Goal: Task Accomplishment & Management: Manage account settings

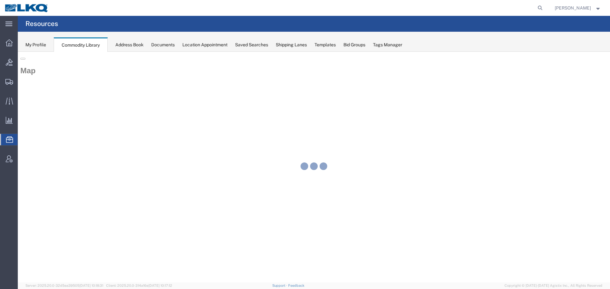
click at [27, 10] on img at bounding box center [26, 8] width 44 height 10
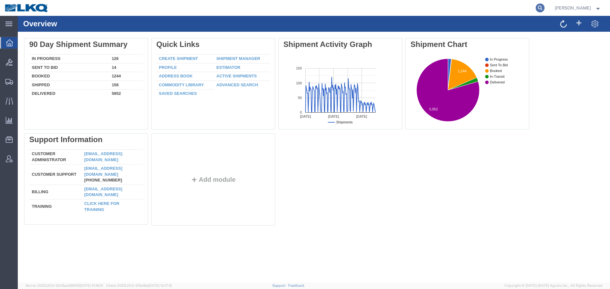
click at [538, 8] on icon at bounding box center [540, 7] width 9 height 9
paste input "56921408"
type input "56921408"
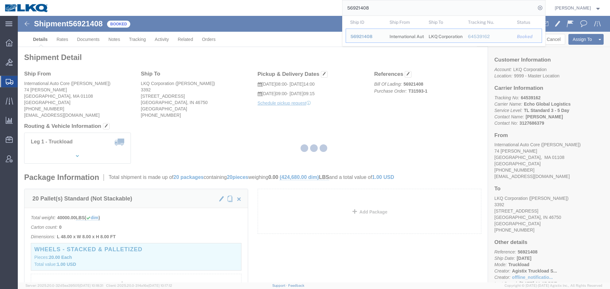
click at [357, 98] on div at bounding box center [314, 149] width 592 height 267
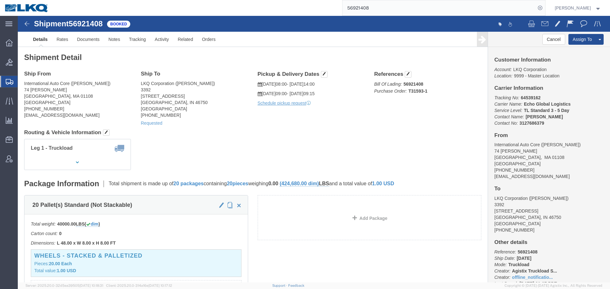
click div "Shipment Detail Ship From International Auto Core (Armando) 74 Randall PLace Sp…"
click div "Ship From International Auto Core (Armando) 74 Randall PLace Springfield, MA 01…"
click div "Leg 1 - Truckload Vehicle 1: Standard Dry Van (53 Feet) Number of trucks: 1"
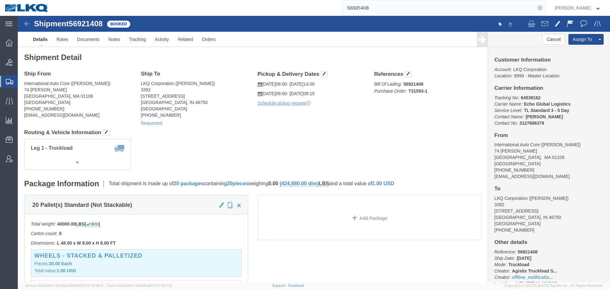
click h4 "Routing & Vehicle Information"
click div "Ship From International Auto Core (Armando) 74 Randall PLace Springfield, MA 01…"
click h4 "Routing & Vehicle Information"
click at [0, 0] on span "Location Appointment" at bounding box center [0, 0] width 0 height 0
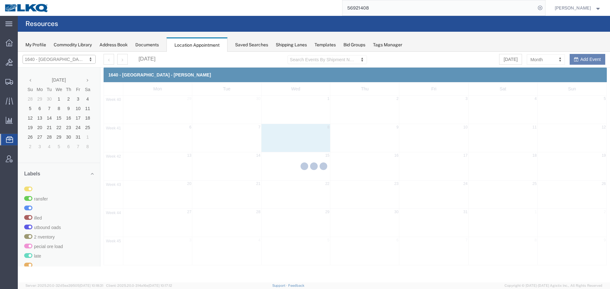
click at [70, 61] on div at bounding box center [314, 167] width 592 height 231
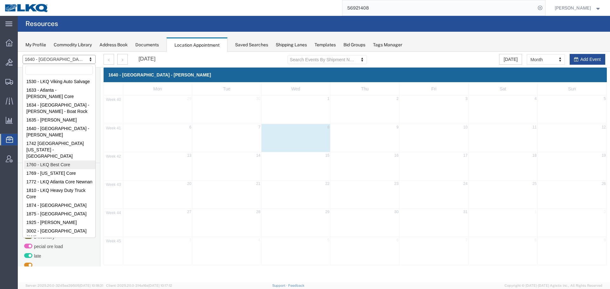
select select "27634"
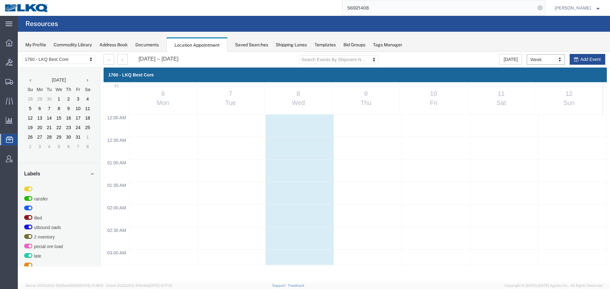
scroll to position [271, 0]
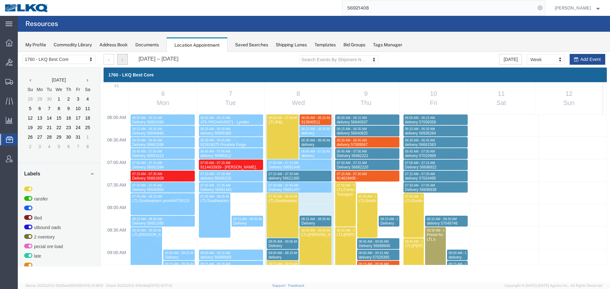
click at [123, 60] on button "button" at bounding box center [122, 59] width 10 height 11
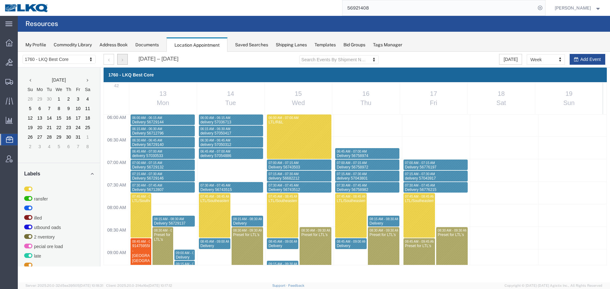
select select "1"
select select
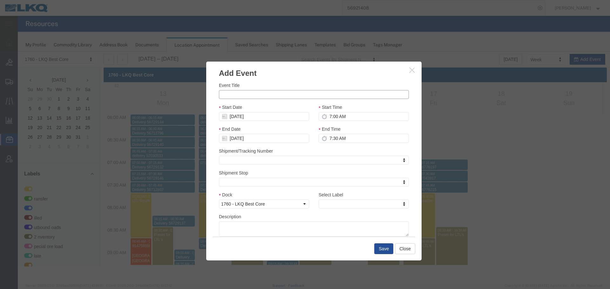
click at [244, 96] on input "Event Title" at bounding box center [314, 94] width 190 height 9
paste input "914721467 - Pasco, [GEOGRAPHIC_DATA]"
type input "914721467 - Pasco, [GEOGRAPHIC_DATA]"
click at [342, 140] on input "7:30 AM" at bounding box center [364, 138] width 90 height 9
type input "7:15 AM"
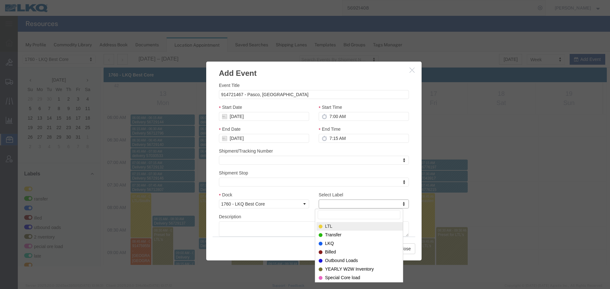
type input "m"
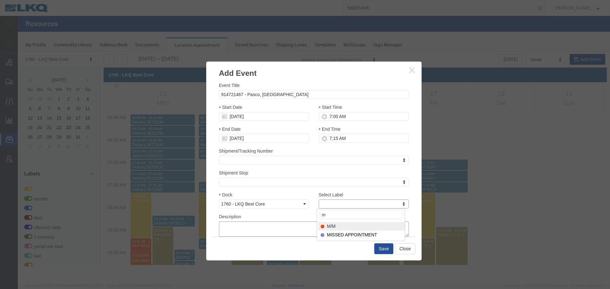
select select "24"
paste textarea "914721467 - Pasco, [GEOGRAPHIC_DATA]"
type textarea "914721467 - Pasco, [GEOGRAPHIC_DATA]"
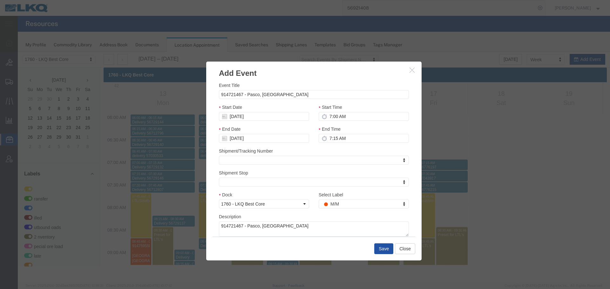
click at [386, 248] on button "Save" at bounding box center [383, 249] width 19 height 11
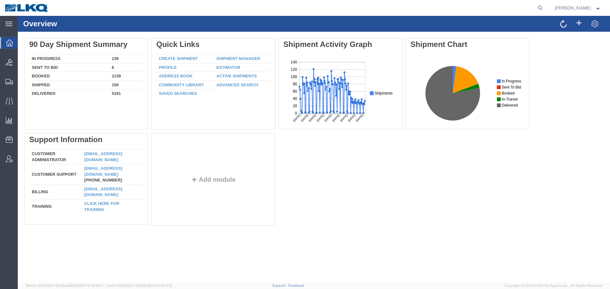
click at [410, 21] on div at bounding box center [461, 25] width 295 height 11
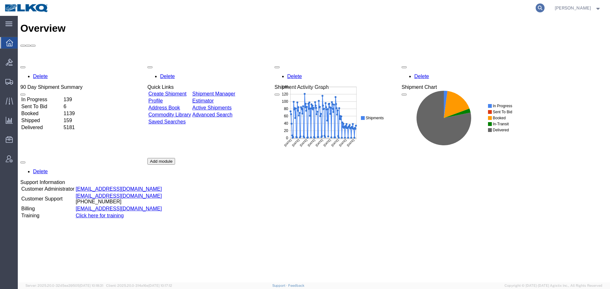
drag, startPoint x: 542, startPoint y: 4, endPoint x: 540, endPoint y: 7, distance: 3.9
click at [540, 7] on form at bounding box center [540, 8] width 10 height 16
click at [540, 7] on icon at bounding box center [540, 7] width 9 height 9
paste input "57055559"
type input "57055559"
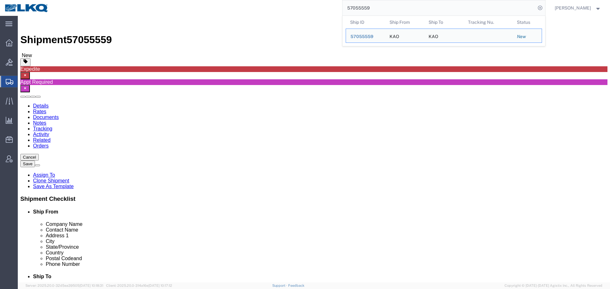
select select "30605"
select select "65991"
click link "Send To Bid"
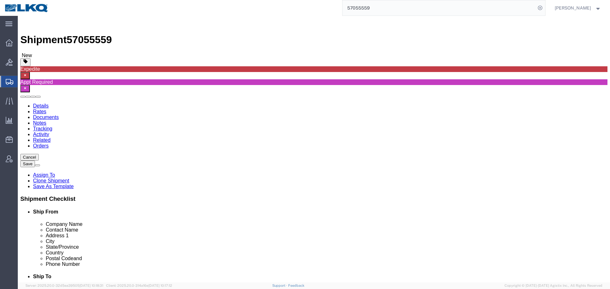
click icon
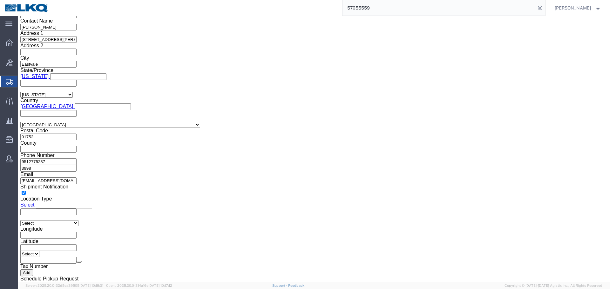
scroll to position [635, 0]
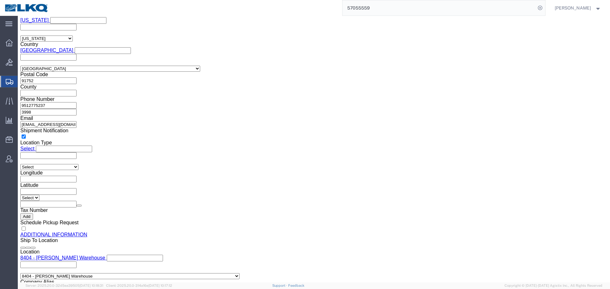
click input "[EMAIL_ADDRESS][DOMAIN_NAME], [EMAIL_ADDRESS][DOMAIN_NAME], [EMAIL_ADDRESS][DOM…"
drag, startPoint x: 197, startPoint y: 162, endPoint x: 390, endPoint y: 168, distance: 193.3
click div "Location Select Select My Profile Location 1100 - LKQ Crystal River 1103 - LKQ …"
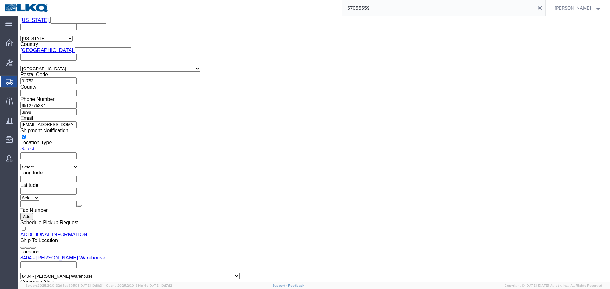
scroll to position [609, 0]
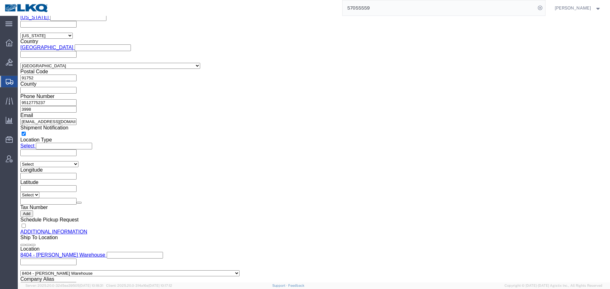
type input "sesolway@lkqcorp.com, axlozano@lkqcorp.com,"
click button "Save"
click link "Send To Bid"
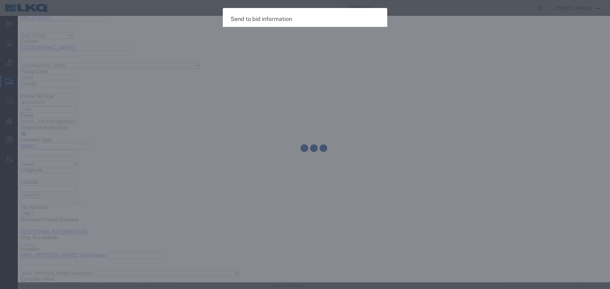
select select "TL"
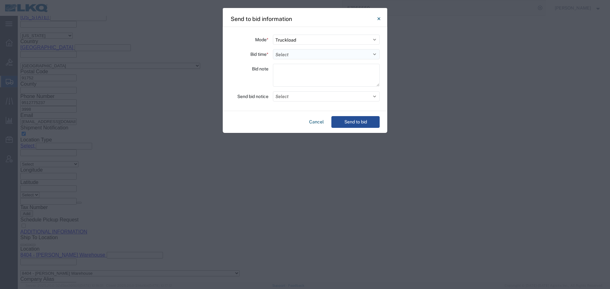
click at [295, 56] on select "Select 30 Min (Rush) 1 Hour (Rush) 2 Hours (Rush) 4 Hours (Rush) 8 Hours (Rush)…" at bounding box center [326, 54] width 107 height 10
select select "24"
click at [273, 49] on select "Select 30 Min (Rush) 1 Hour (Rush) 2 Hours (Rush) 4 Hours (Rush) 8 Hours (Rush)…" at bounding box center [326, 54] width 107 height 10
click at [288, 102] on div "Mode * Select Small Parcel Truckload Air Rail Less than Truckload Ocean Freight…" at bounding box center [305, 69] width 165 height 84
click at [289, 95] on button "Select" at bounding box center [326, 96] width 107 height 10
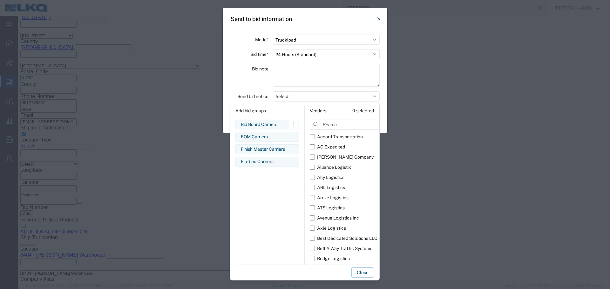
click at [275, 124] on div "Bid Board Carriers" at bounding box center [267, 124] width 53 height 7
click at [252, 82] on div "Bid note" at bounding box center [249, 76] width 38 height 25
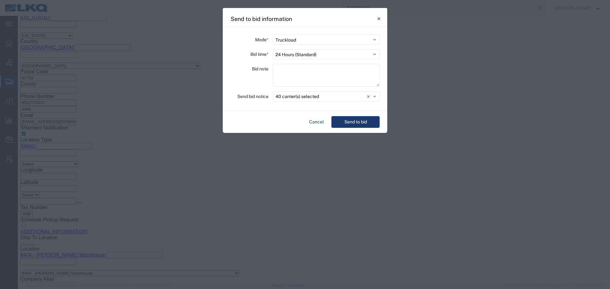
click at [353, 121] on button "Send to bid" at bounding box center [355, 122] width 48 height 12
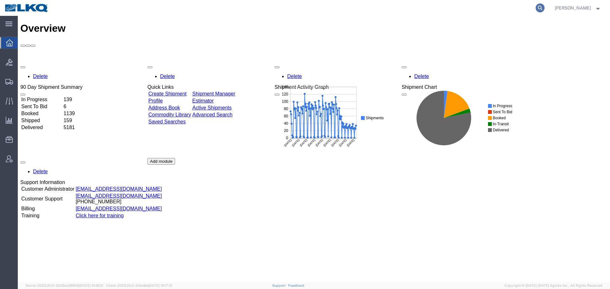
click at [538, 6] on icon at bounding box center [540, 7] width 9 height 9
paste input "57048282"
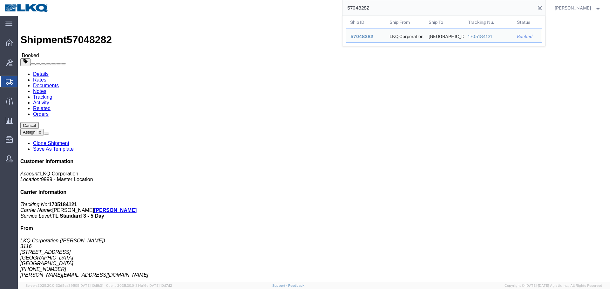
click at [369, 6] on input "57048282" at bounding box center [438, 7] width 193 height 15
paste input "6993757"
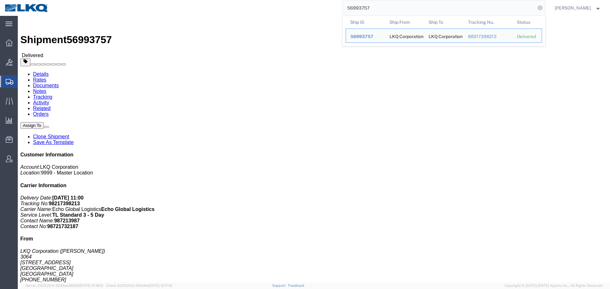
click h4 "Routing & Vehicle Information"
click at [401, 7] on input "56993757" at bounding box center [438, 7] width 193 height 15
paste input "68773"
click div "Ship From LKQ Corporation (Reese Corley) 3064 1700 Westgate Pkwy SW Atlanta, GA…"
click at [423, 2] on input "56968773" at bounding box center [438, 7] width 193 height 15
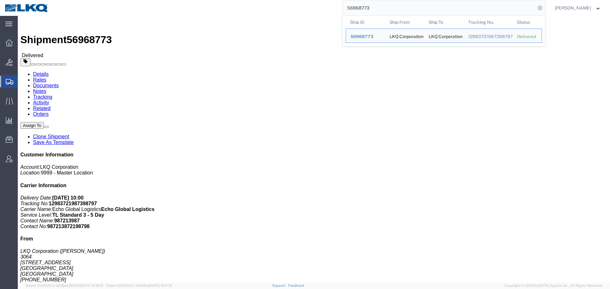
paste input "712814"
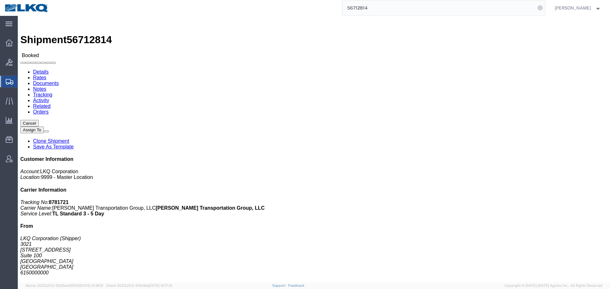
click div
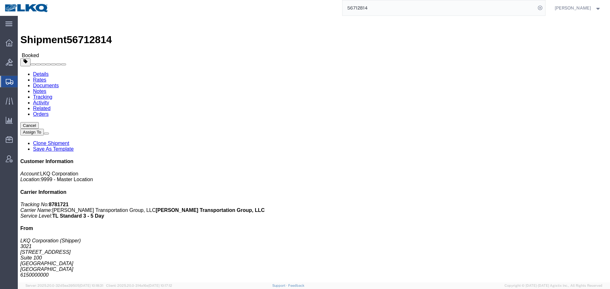
click h4 "Routing & Vehicle Information"
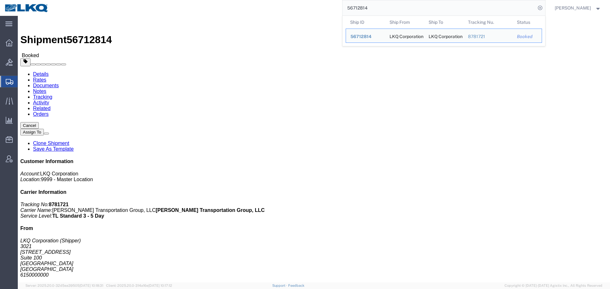
click at [451, 5] on input "56712814" at bounding box center [438, 7] width 193 height 15
paste input "29150"
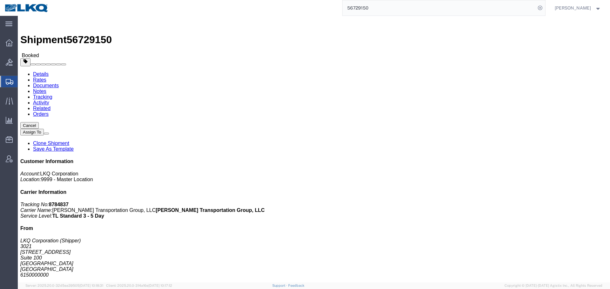
click h4 "Routing & Vehicle Information"
click at [383, 4] on input "56729150" at bounding box center [438, 7] width 193 height 15
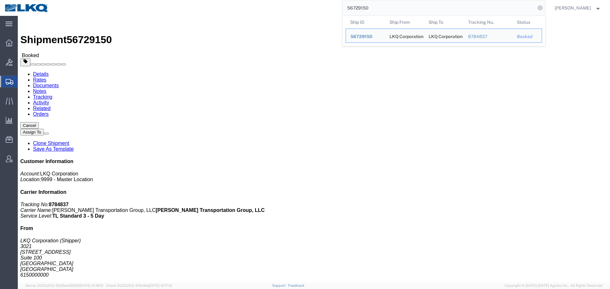
click div "Shipment Detail Ship From LKQ Corporation (Shipper) 3021 24550 West 43rd Street…"
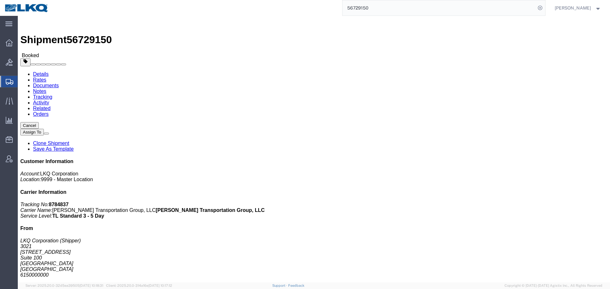
click span "56729150"
copy span "56729150"
click at [377, 7] on input "56729150" at bounding box center [438, 7] width 193 height 15
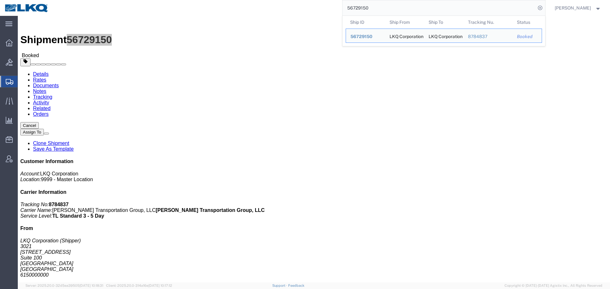
paste input "12814"
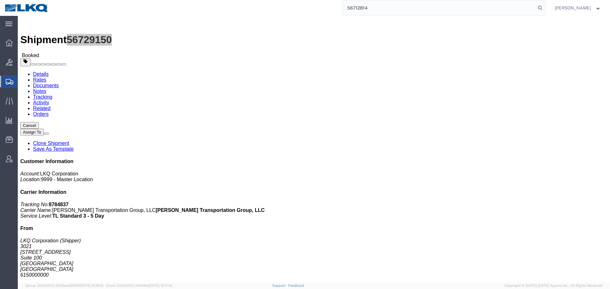
type input "56712814"
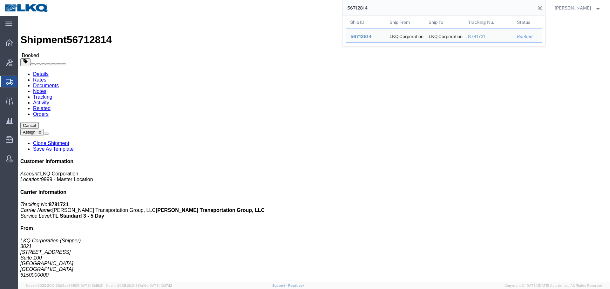
click div "Leg 1 - Truckload Number of trucks: 1"
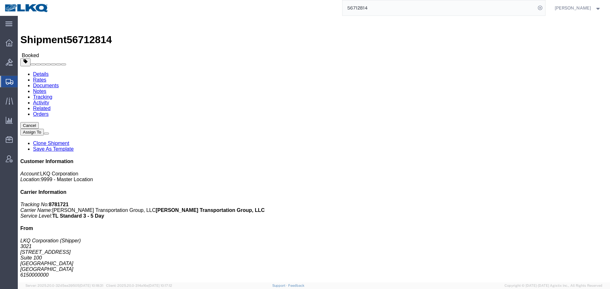
click span "button"
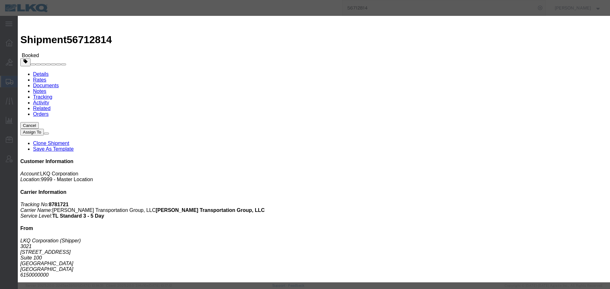
click div
click icon "button"
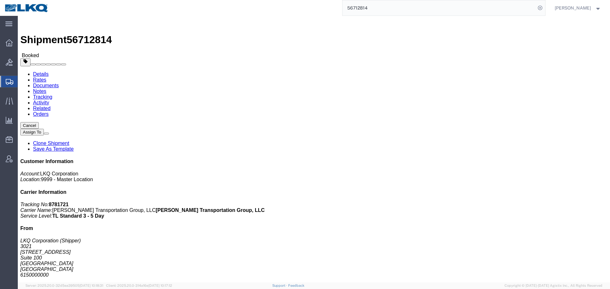
click div "Leg 1 - Truckload Number of trucks: 1"
click span "button"
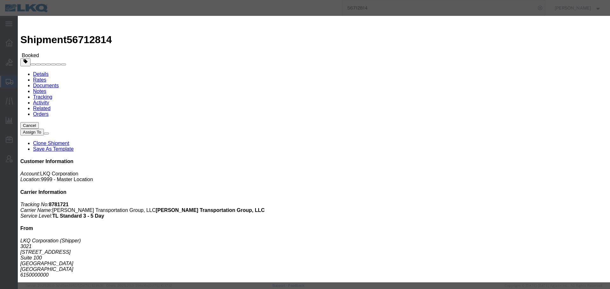
click button "Cancel"
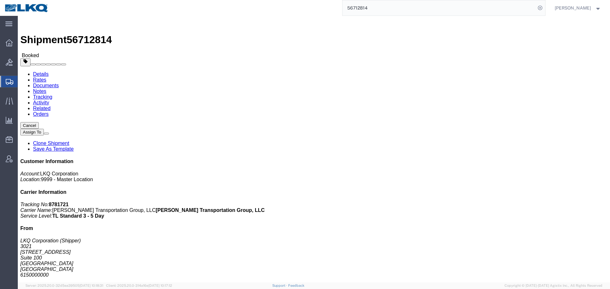
click div "Leg 1 - Truckload Number of trucks: 1"
click button "button"
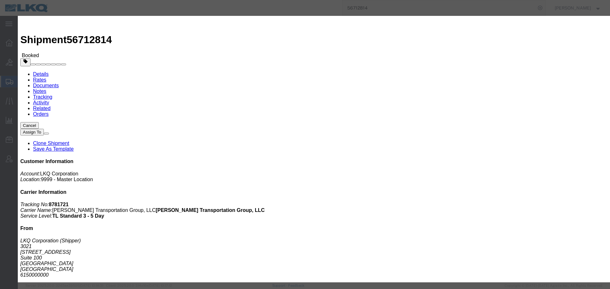
click div
click input "Notify carrier of changes"
checkbox input "false"
click div
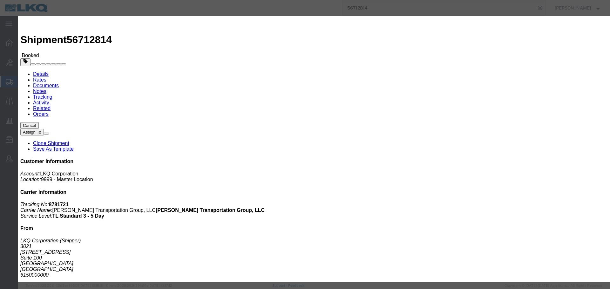
click button "Cancel"
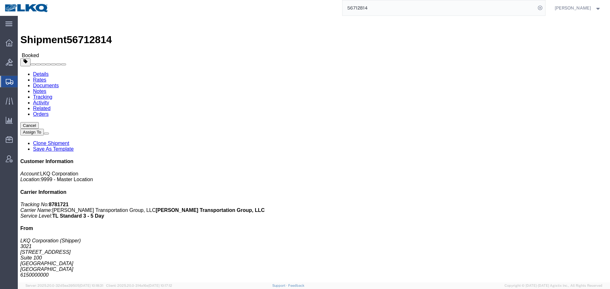
click div "Leg 1 - Truckload Number of trucks: 1"
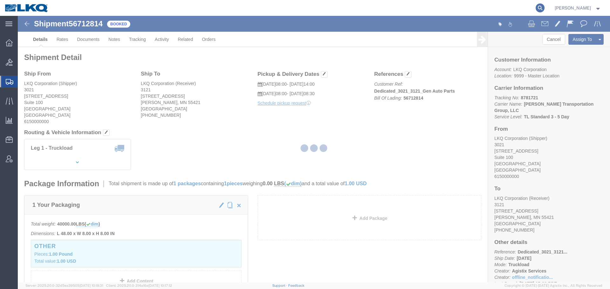
click at [539, 7] on icon at bounding box center [540, 7] width 9 height 9
paste input "56712814"
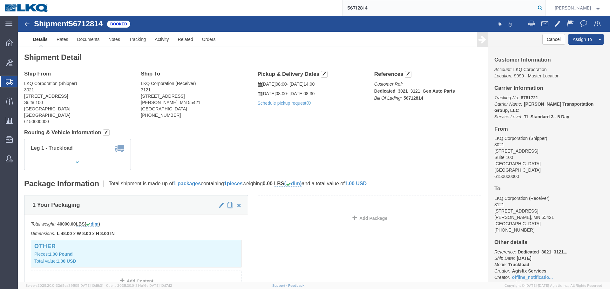
type input "56712814"
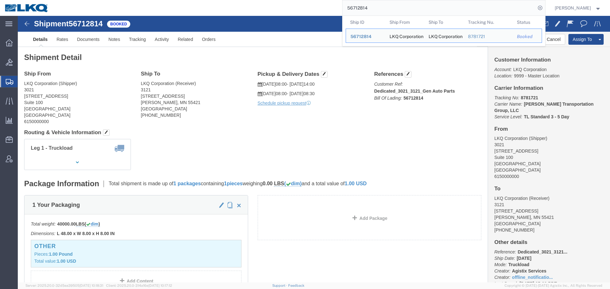
click h4 "Routing & Vehicle Information"
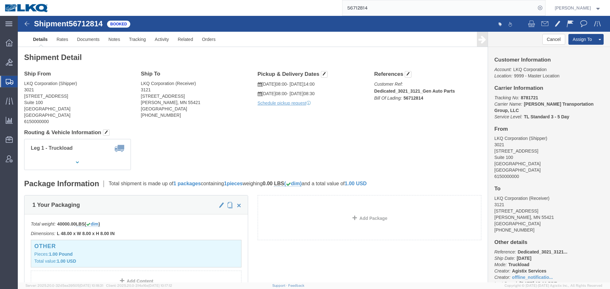
click h4 "Routing & Vehicle Information"
click div "Shipment Detail Ship From LKQ Corporation (Shipper) 3021 [STREET_ADDRESS] Ship …"
click h4 "Routing & Vehicle Information"
click span "button"
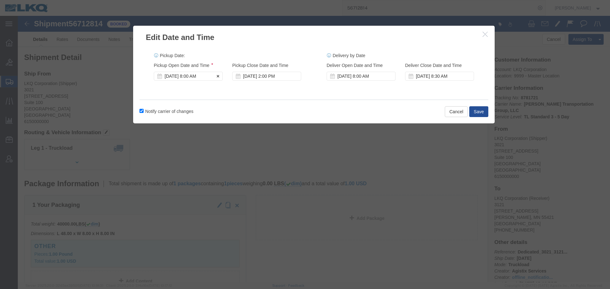
click div "[DATE] 8:00 AM"
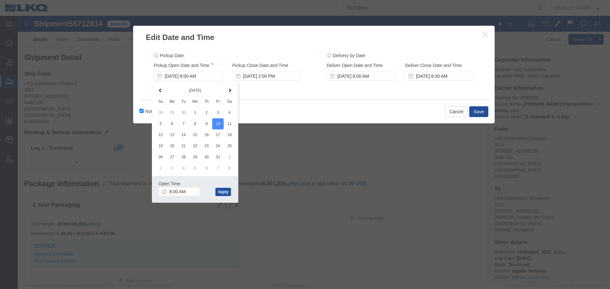
click button "Apply"
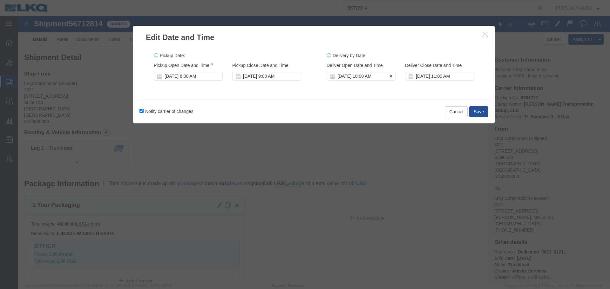
click div "[DATE] 10:00 AM"
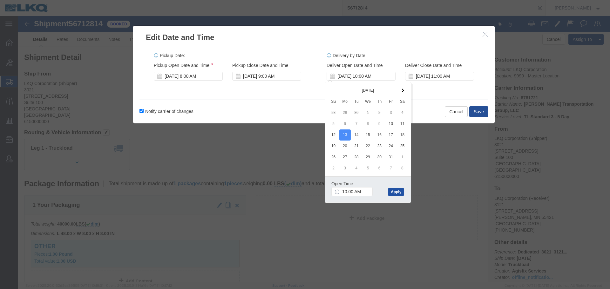
click button "Apply"
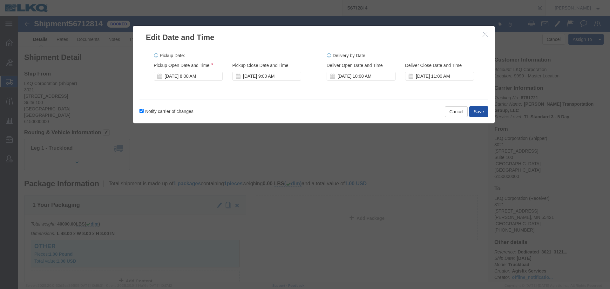
click button "Save"
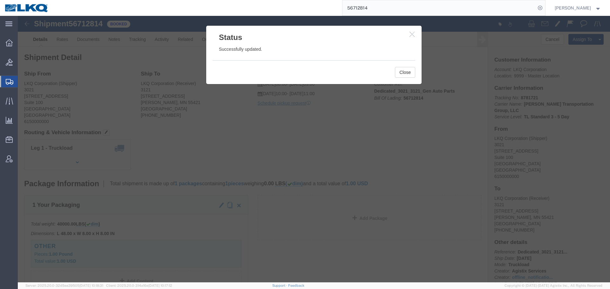
click div "Close"
click button "Close"
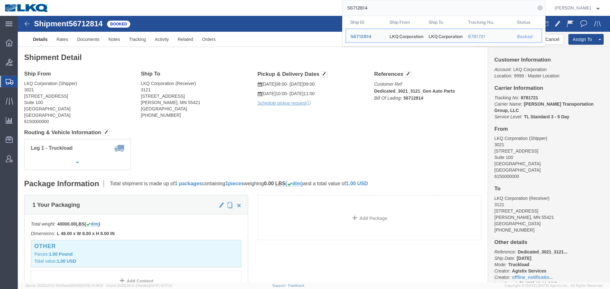
click at [362, 3] on input "56712814" at bounding box center [438, 7] width 193 height 15
paste input "7063367"
type input "57063367"
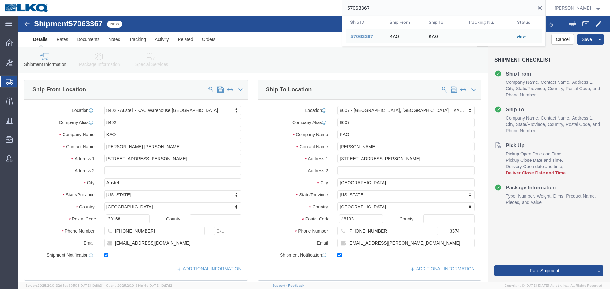
select select "30523"
select select "30604"
click at [401, 13] on input "57063367" at bounding box center [438, 7] width 193 height 15
paste input "55559"
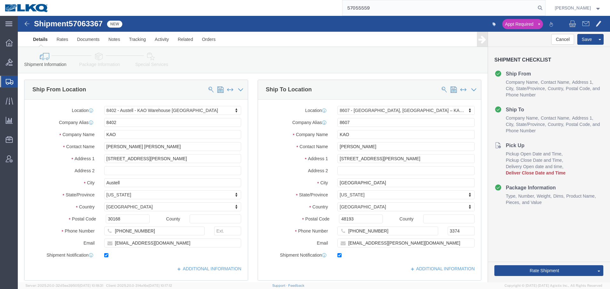
type input "57055559"
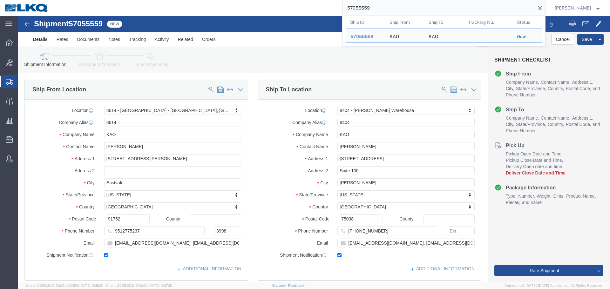
select select "30605"
select select "65991"
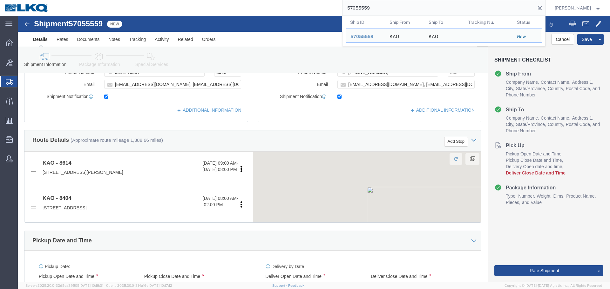
scroll to position [318, 0]
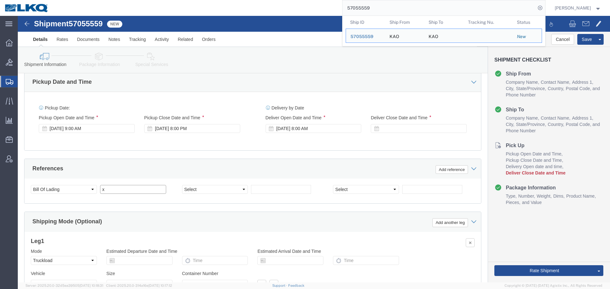
click input "x"
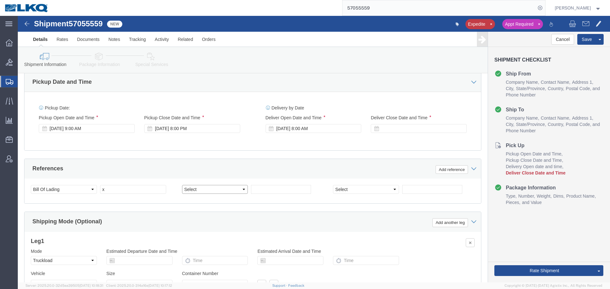
click select "Select Account Type Activity ID Airline Appointment Number ASN Batch Request # …"
select select "PRONUMBER"
click select "Select Account Type Activity ID Airline Appointment Number ASN Batch Request # …"
click input "text"
paste input "489488"
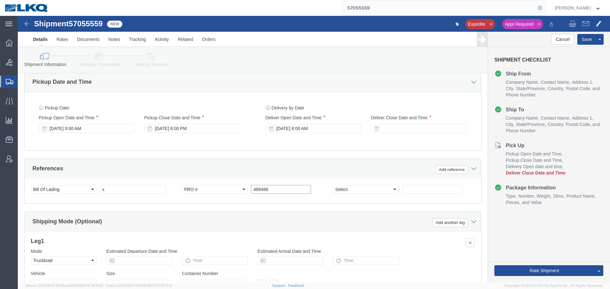
type input "489488"
click span "57055559"
copy span "57055559"
click input "x"
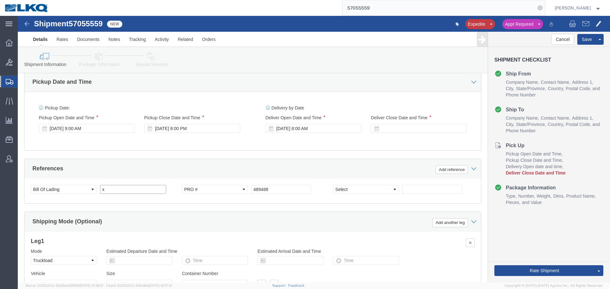
paste input "57055559"
type input "57055559"
click div "Oct 13 2025 8:00 AM"
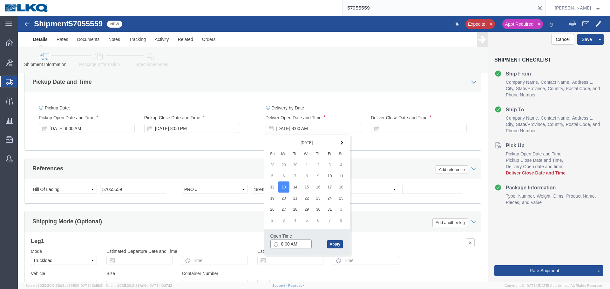
click input "8:00 AM"
type input "09"
type input "9:00 AM"
click button "Apply"
click div
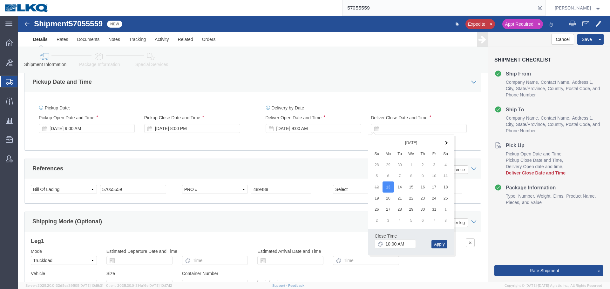
click div "Close Time 10:00 AM"
click input "10:00 AM"
type input "9:01 AM"
click button "Apply"
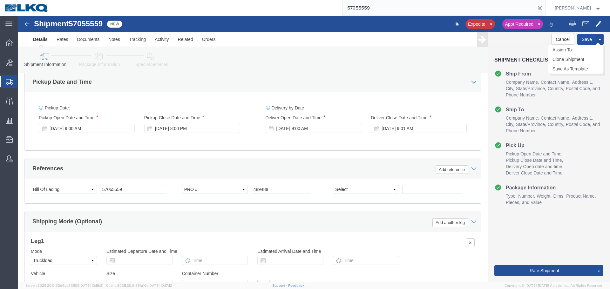
click button "Save"
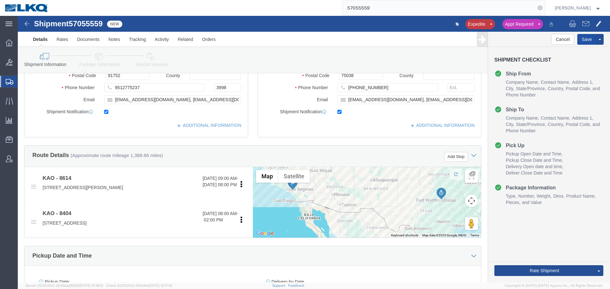
scroll to position [32, 0]
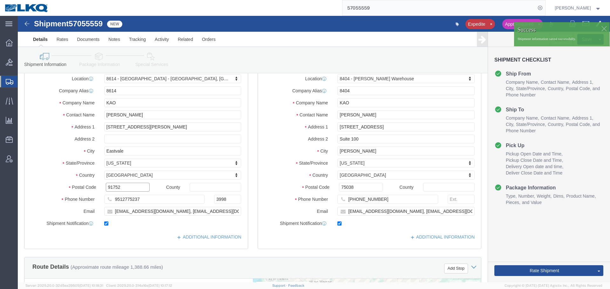
click input "91752"
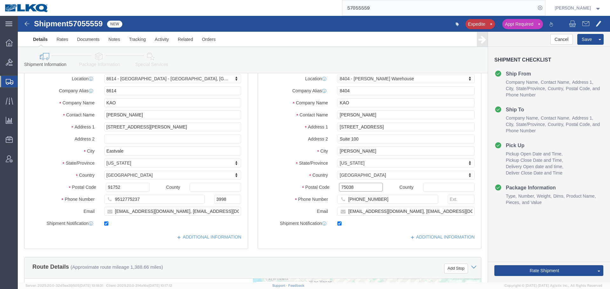
click input "75038"
click span
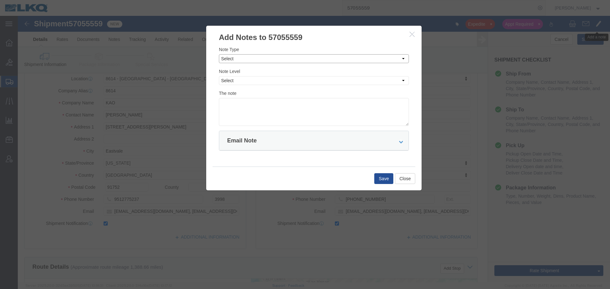
click select "Select Approval Bid Notes Carrier Change Notes Claim Notes Content Hazmat Notes…"
select select "BID_NOTES"
click select "Select Approval Bid Notes Carrier Change Notes Claim Notes Content Hazmat Notes…"
click select "Select Private to Account Private to Vendor Public"
select select "PRIVATE_TO_ACCOUNT"
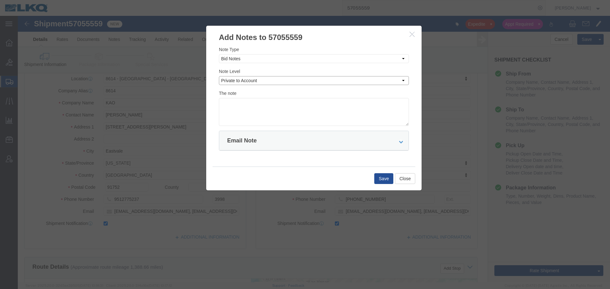
click select "Select Private to Account Private to Vendor Public"
click textarea
paste textarea "$3,269"
click textarea "DAT: $3,269"
type textarea "DAT: $3269"
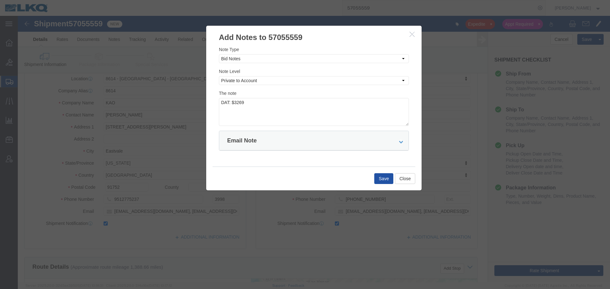
click button "Save"
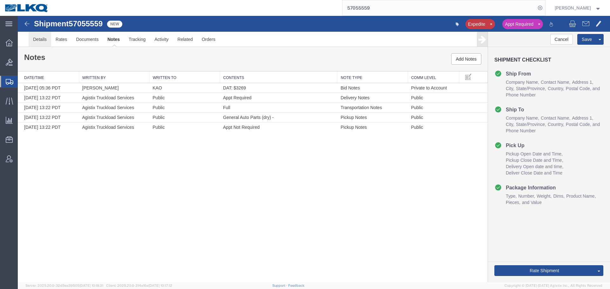
click at [40, 40] on link "Details" at bounding box center [40, 39] width 23 height 15
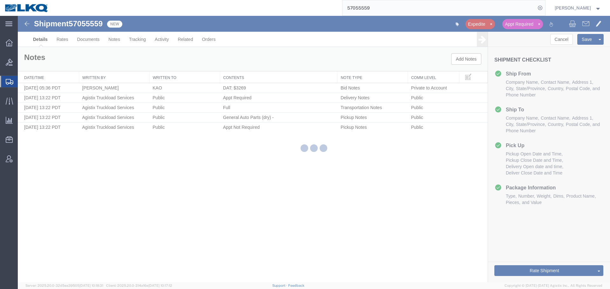
select select "30605"
select select "65991"
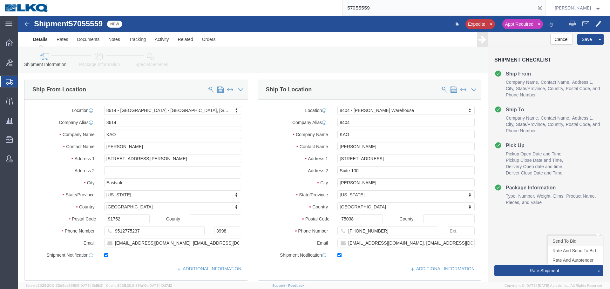
click link "Send To Bid"
click at [408, 12] on input "57055559" at bounding box center [438, 7] width 193 height 15
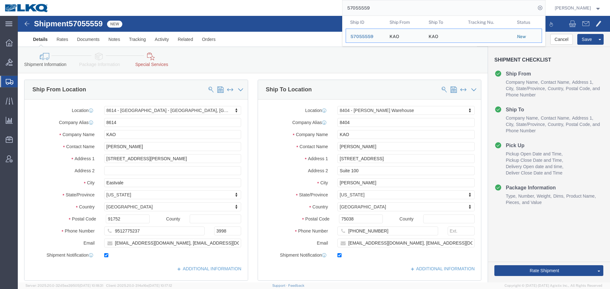
click div "Shipment Information Package Information Special Services Loading Routing"
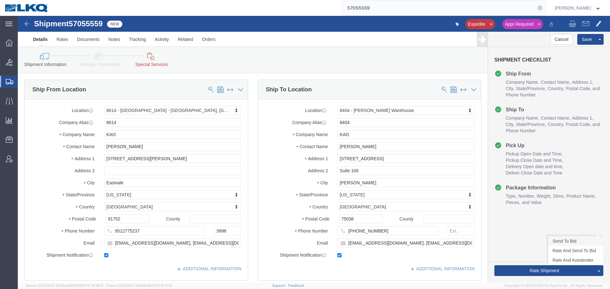
click link "Send To Bid"
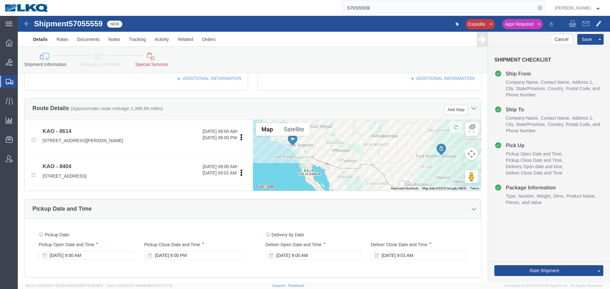
click span "57055559"
copy span "57055559"
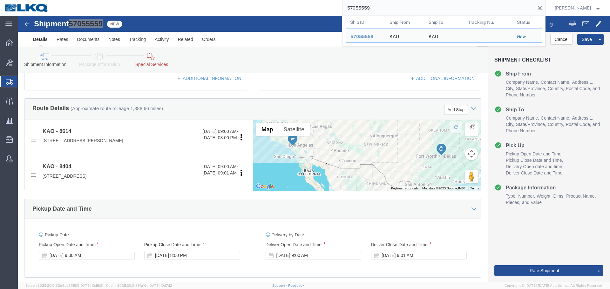
click at [434, 14] on input "57055559" at bounding box center [438, 7] width 193 height 15
paste input "6681458"
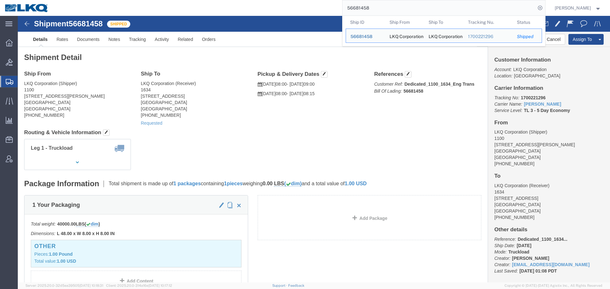
click div "Shipment Detail Ship From LKQ Corporation (Shipper) 1100 4950 W Norvell Bryant …"
click at [426, 2] on input "56681458" at bounding box center [438, 7] width 193 height 15
paste input "712811"
type input "56712811"
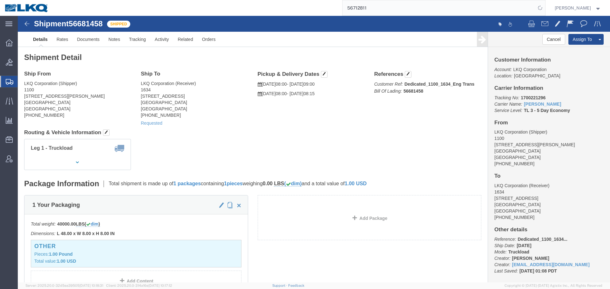
click div "Ship From LKQ Corporation (Shipper) 1100 4950 W Norvell Bryant Hwy Crystal Rive…"
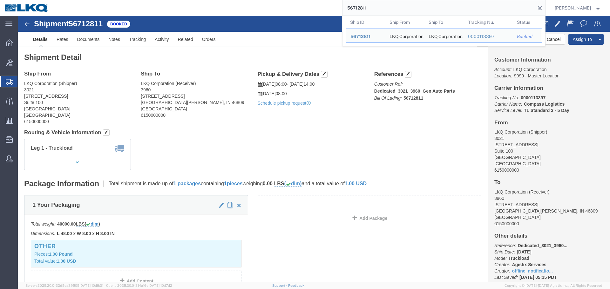
click h4 "Routing & Vehicle Information"
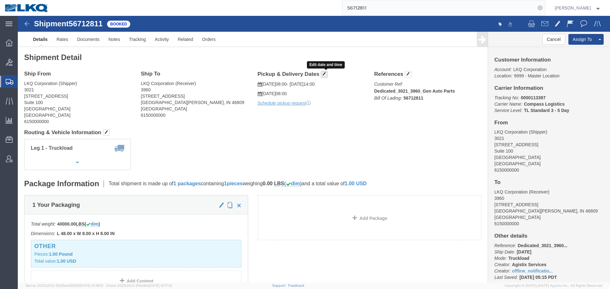
click button "button"
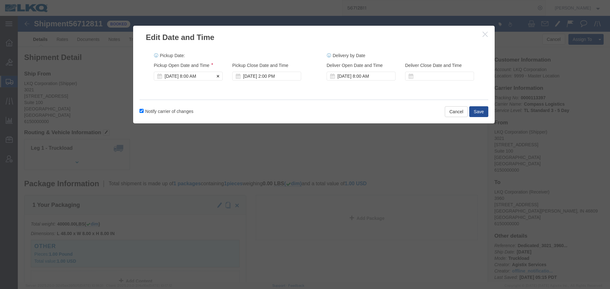
click div "Oct 09 2025 8:00 AM"
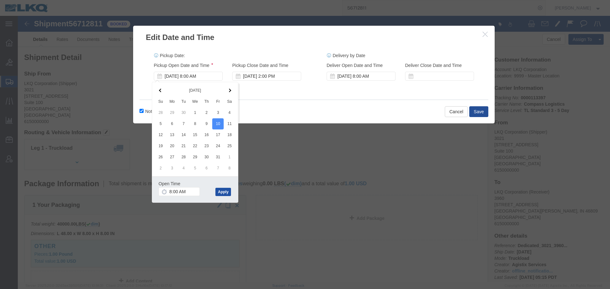
click button "Apply"
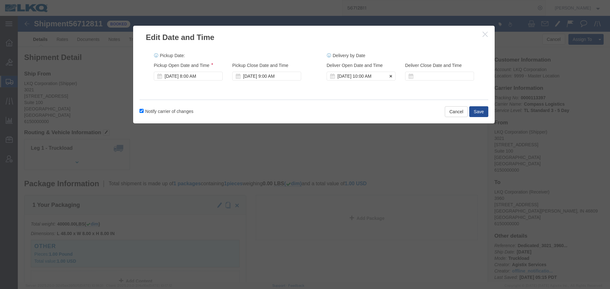
click div "Oct 10 2025 10:00 AM"
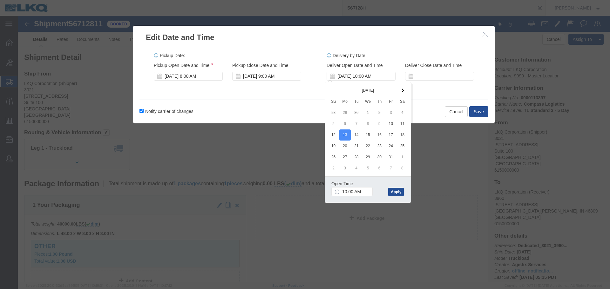
click div "Open Time 10:00 AM Oct 13 2025 10:00 AM - Oct 13 2025 10:00 AM Cancel Apply"
click button "Apply"
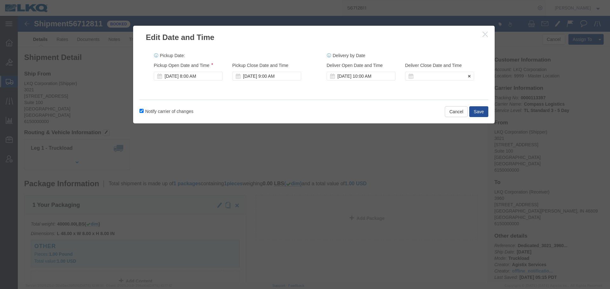
click div
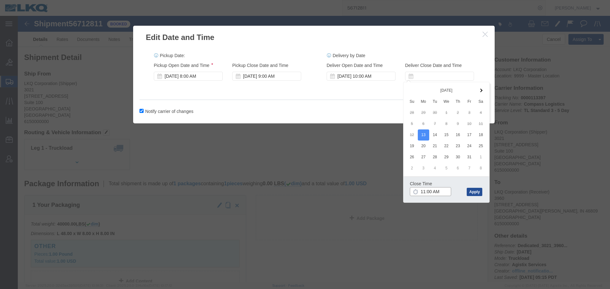
click input "11:00 AM"
click input "1:01 AM"
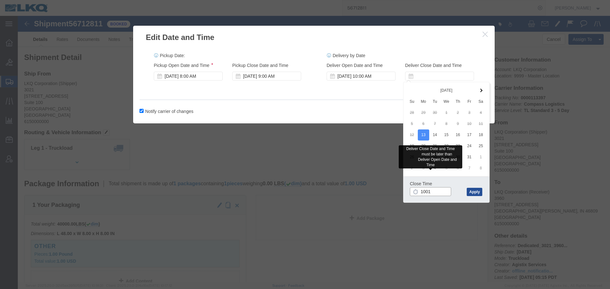
type input "10:01 AM"
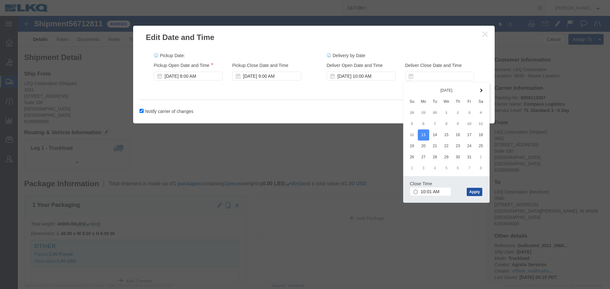
click button "Apply"
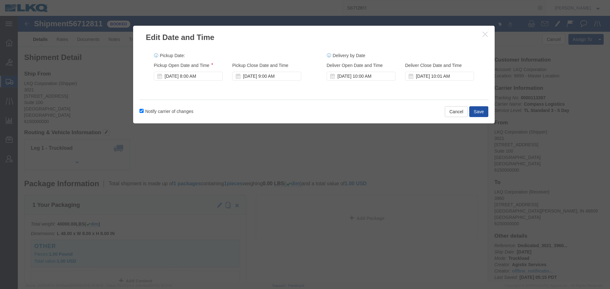
click button "Save"
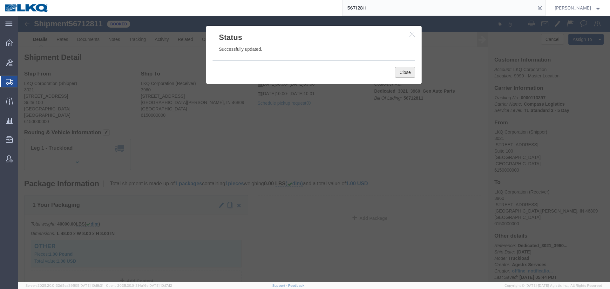
click button "Close"
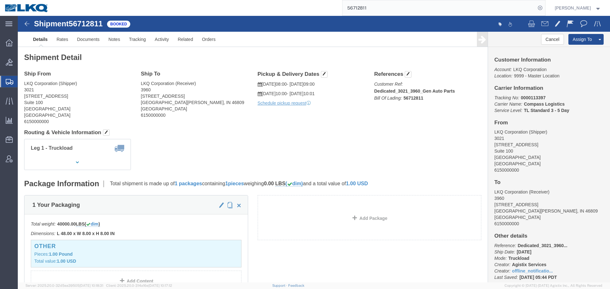
click div "Leg 1 - Truckload Number of trucks: 1"
click at [410, 11] on input "56712811" at bounding box center [438, 7] width 193 height 15
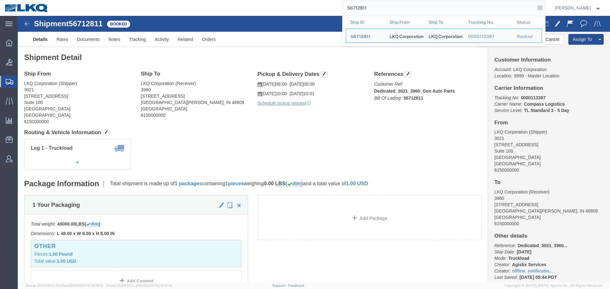
paste input "705200"
type input "57052001"
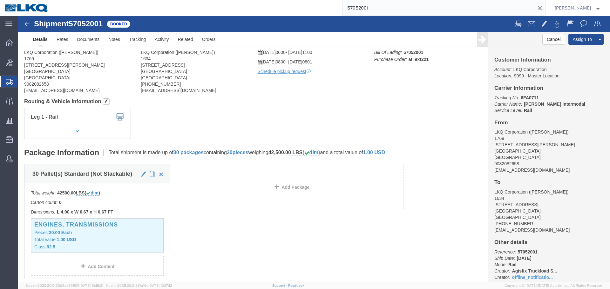
click div
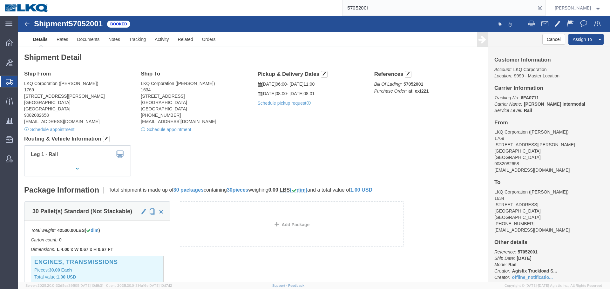
click div "Ship From LKQ Corporation (Marc Metzger) 1769 405 S Wanamaker Ave Ontario, CA 9…"
click div "Shipment Detail Ship From LKQ Corporation (Marc Metzger) 1769 405 S Wanamaker A…"
click link "Schedule appointment"
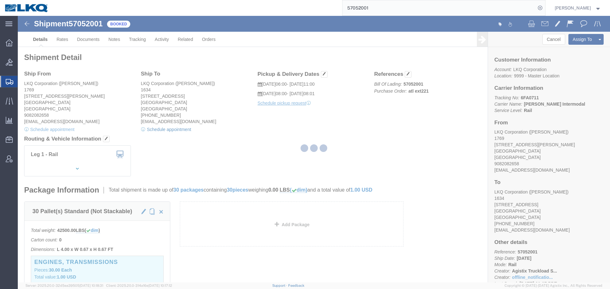
select select
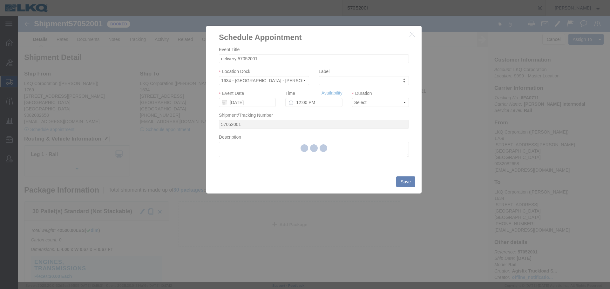
click at [237, 102] on div at bounding box center [314, 149] width 592 height 267
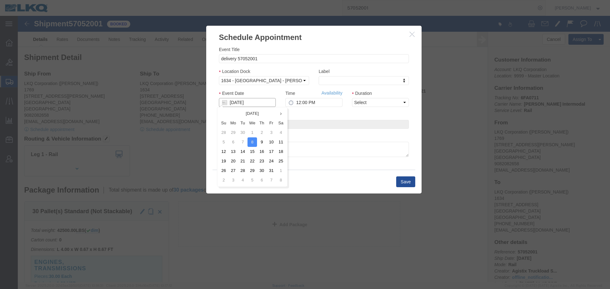
click input "10/08/2025"
click td "16"
click input "12:00 PM"
type input "1:00 PM"
click select "Select 15 min 30 min 45 min 1 hr 2 hr 3 hr 4 hr"
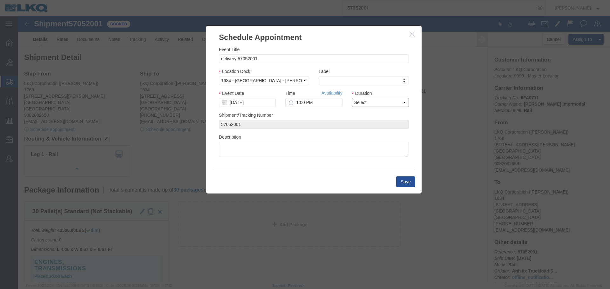
select select "15"
click select "Select 15 min 30 min 45 min 1 hr 2 hr 3 hr 4 hr"
click button "Save"
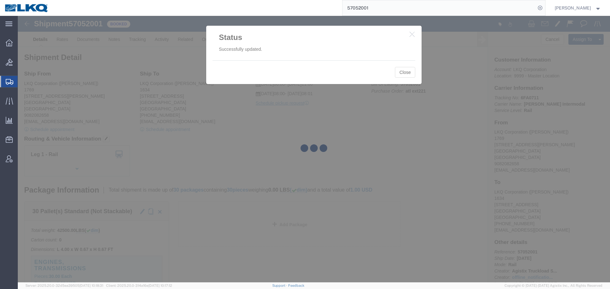
click at [387, 9] on input "57052001" at bounding box center [438, 7] width 193 height 15
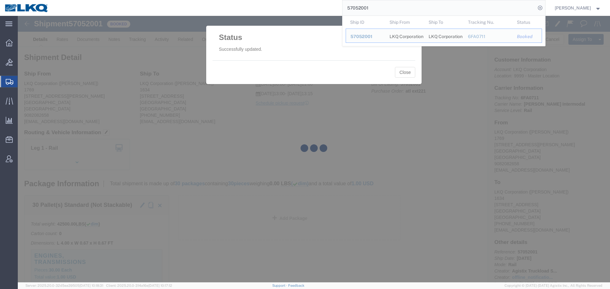
click at [374, 6] on input "57052001" at bounding box center [438, 7] width 193 height 15
paste input "6698917"
type input "56698917"
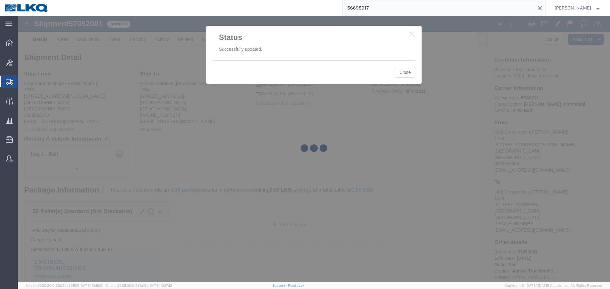
click at [400, 69] on div at bounding box center [314, 149] width 592 height 267
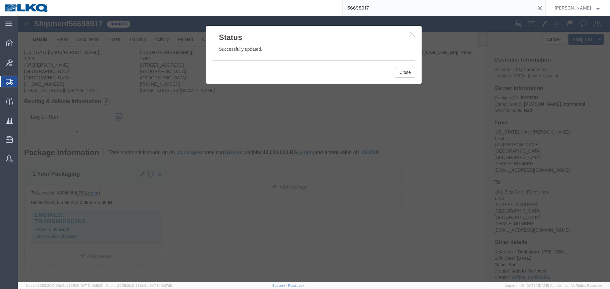
click icon "button"
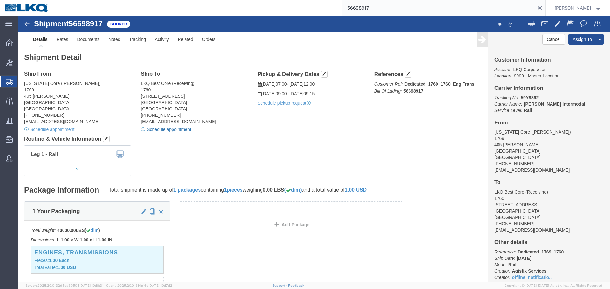
click link "Schedule appointment"
select select
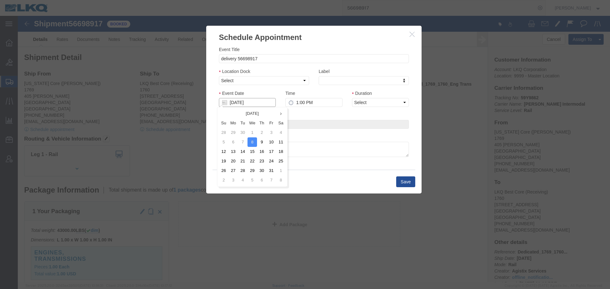
click input "10/08/2025"
click td "15"
click input "1:00 PM"
type input "9:00 AM"
click select "Select 15 min 30 min 45 min 1 hr 2 hr 3 hr 4 hr"
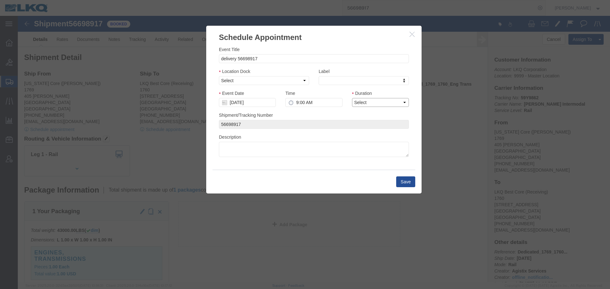
select select "15"
click select "Select 15 min 30 min 45 min 1 hr 2 hr 3 hr 4 hr"
click button "Save"
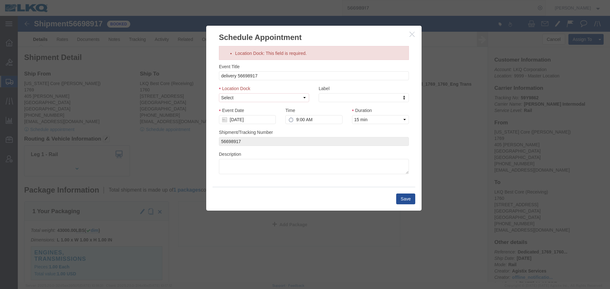
click div "Location Dock Select 1760 - LKQ Best Core 1760 - Outbound Loads"
click select "Select 1760 - LKQ Best Core 1760 - Outbound Loads"
select select "1"
click select "Select 1760 - LKQ Best Core 1760 - Outbound Loads"
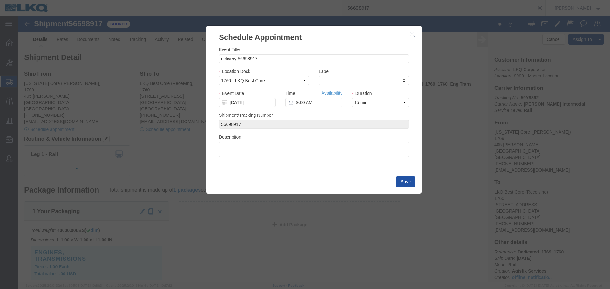
click button "Save"
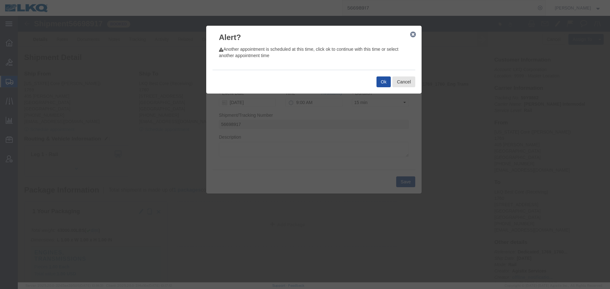
click button "Ok"
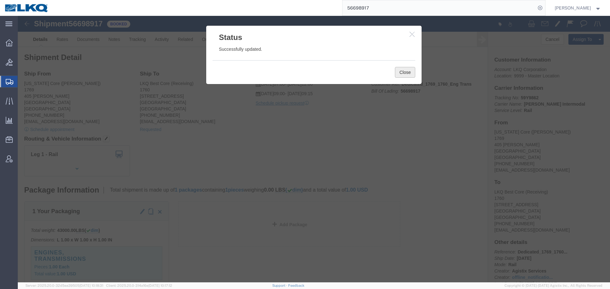
click button "Close"
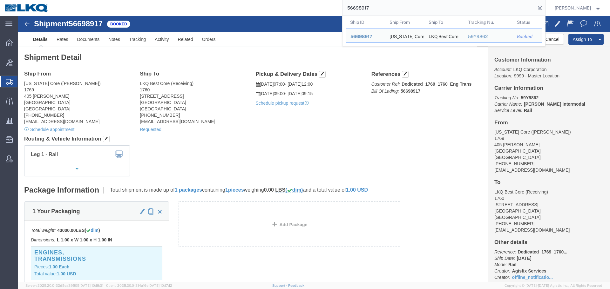
click at [392, 1] on input "56698917" at bounding box center [438, 7] width 193 height 15
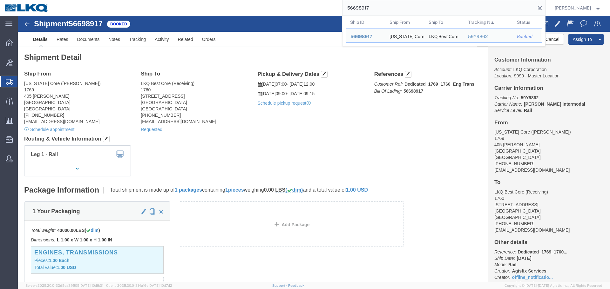
paste input "7055706"
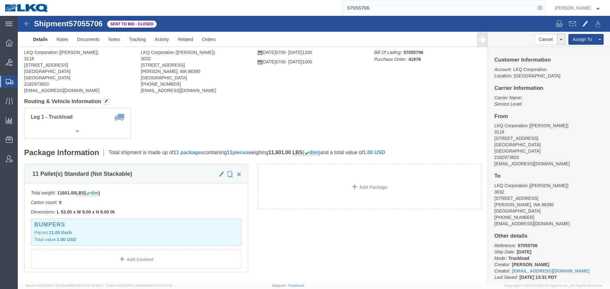
click div "Leg 1 - Truckload Vehicle 1: Standard Dry Van (53 Feet) Number of trucks: 1"
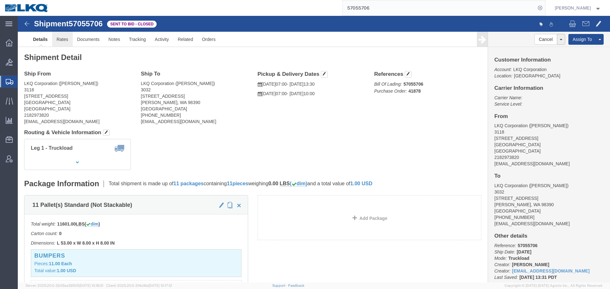
click link "Rates"
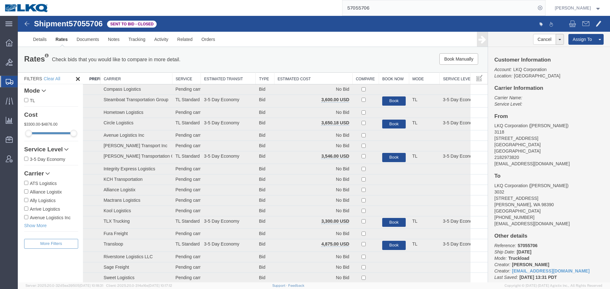
click at [303, 79] on th "Estimated Cost" at bounding box center [313, 79] width 78 height 12
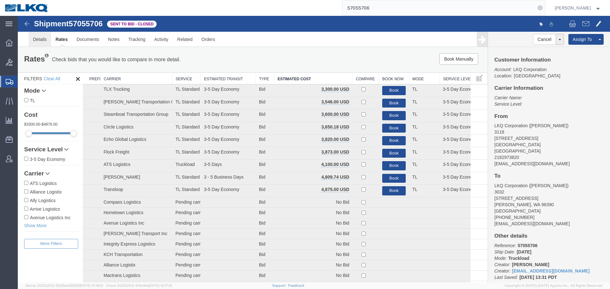
click at [44, 40] on link "Details" at bounding box center [40, 39] width 23 height 15
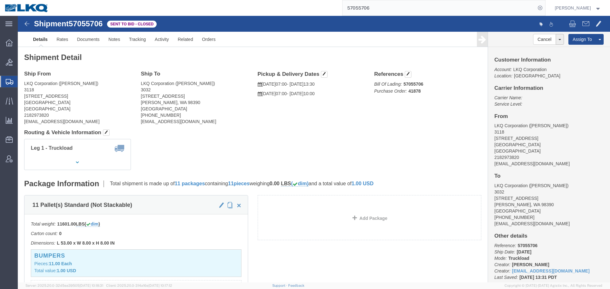
click address "LKQ Corporation (Kevin Jones) 3032 4123 142nd Ave E Suite 100 Sumner, WA 98390 …"
click h4 "Routing & Vehicle Information"
click span "57055706"
copy span "57055706"
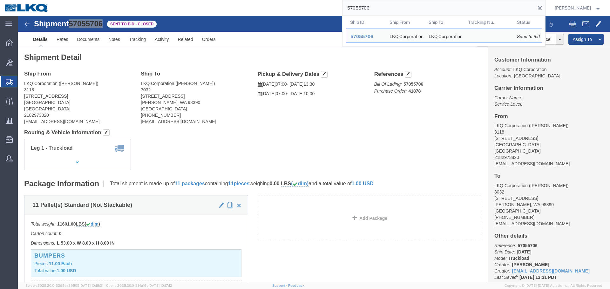
click at [452, 2] on input "57055706" at bounding box center [438, 7] width 193 height 15
paste input "6712799"
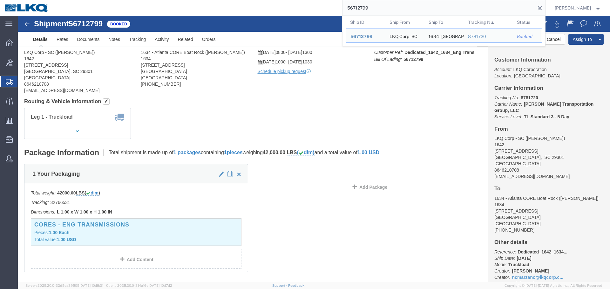
click div "Leg 1 - Truckload Vehicle 1: Standard Dry Van Number of trucks: 1"
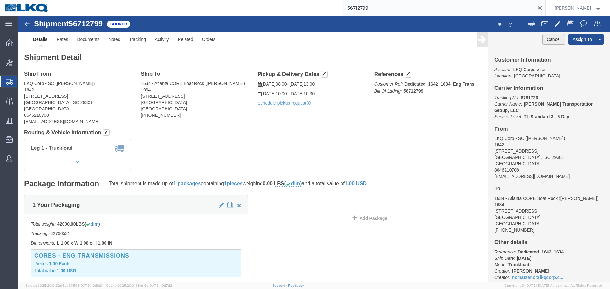
click button "Cancel"
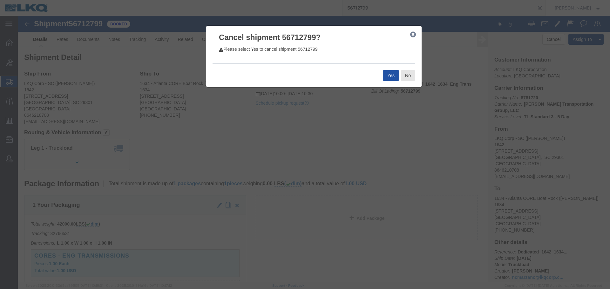
click button "Yes"
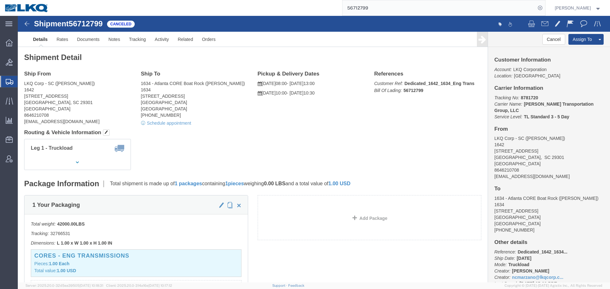
click at [425, 4] on input "56712799" at bounding box center [438, 7] width 193 height 15
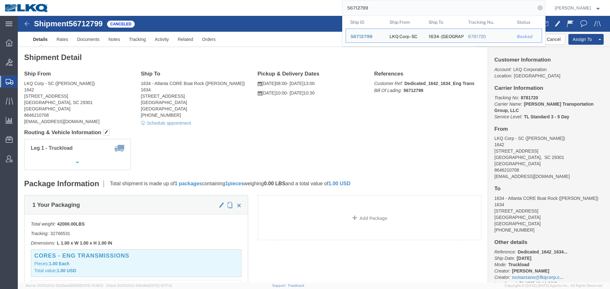
paste input "7063914"
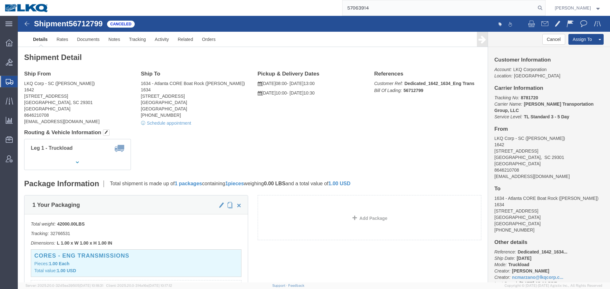
type input "57063914"
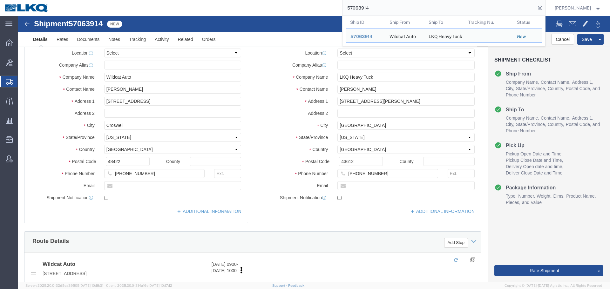
click div
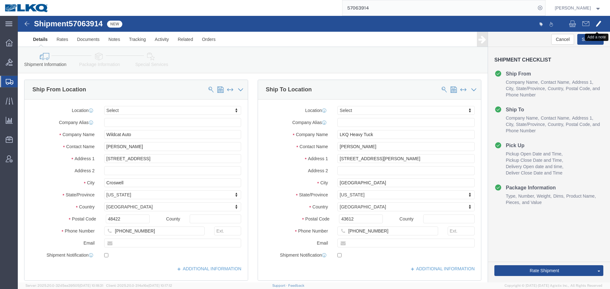
click span
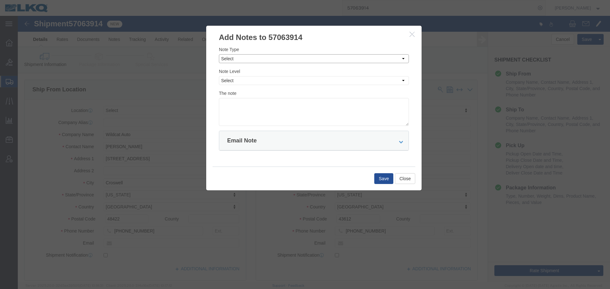
click select "Select Approval Bid Notes Carrier Change Notes Claim Notes Content Hazmat Notes…"
select select "PICK_UP_NOTES"
click select "Select Approval Bid Notes Carrier Change Notes Claim Notes Content Hazmat Notes…"
click select "Select Private to Account Private to Vendor Public"
select select "PUBLIC"
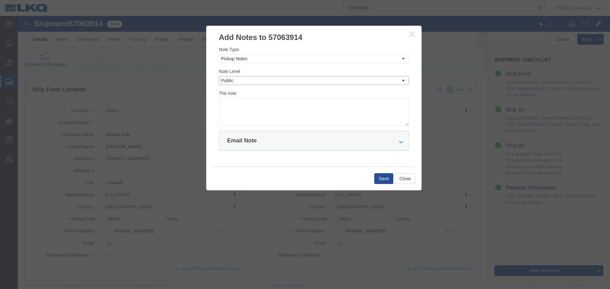
click select "Select Private to Account Private to Vendor Public"
click textarea
paste textarea "flatbed they will need binders and chains"
click textarea "flatbed they will need binders and chains"
drag, startPoint x: 232, startPoint y: 86, endPoint x: 217, endPoint y: 84, distance: 15.5
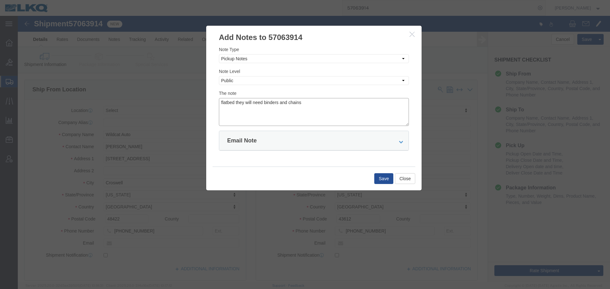
click textarea "flatbed they will need binders and chains"
click textarea "flatbed, need binders and chains"
type textarea "flatbed, need binders and chains"
click button "Save"
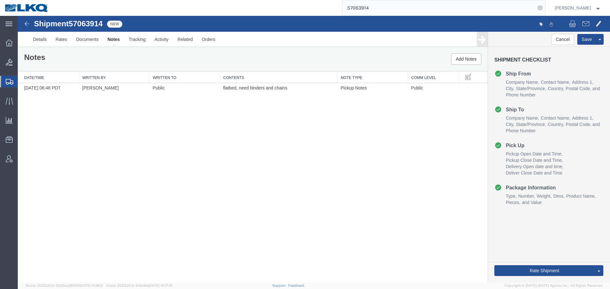
click at [444, 17] on div "Shipment 57063914 1 of 1 New Details Rates Documents Notes Tracking Activity Re…" at bounding box center [314, 31] width 592 height 31
click at [443, 10] on input "57063914" at bounding box center [438, 7] width 193 height 15
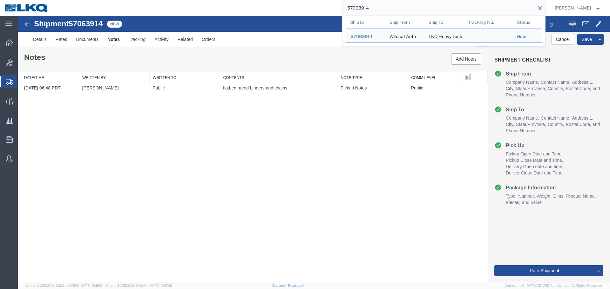
paste input "51376"
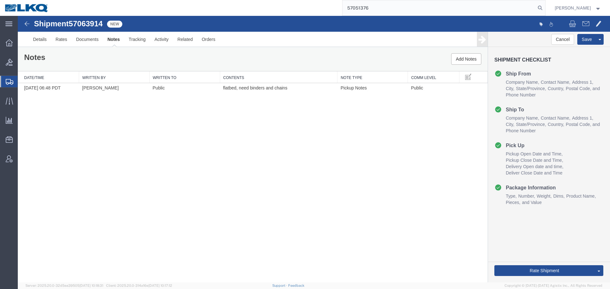
type input "57051376"
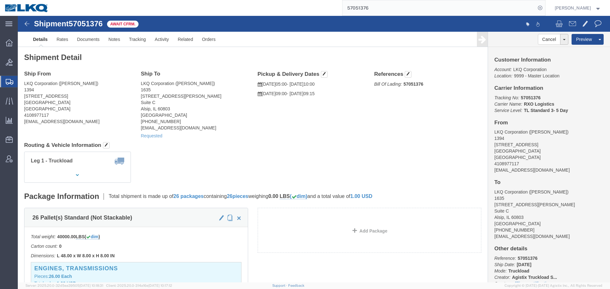
click h4 "Routing & Vehicle Information"
click div "Ship From LKQ Corporation (Adam Beatty) 1394 4803 Hollins Ferry Rd Halethorpe, …"
click div "Shipment Detail Ship From LKQ Corporation (Adam Beatty) 1394 4803 Hollins Ferry…"
click div "Ship From LKQ Corporation (Adam Beatty) 1394 4803 Hollins Ferry Rd Halethorpe, …"
click link "Requested"
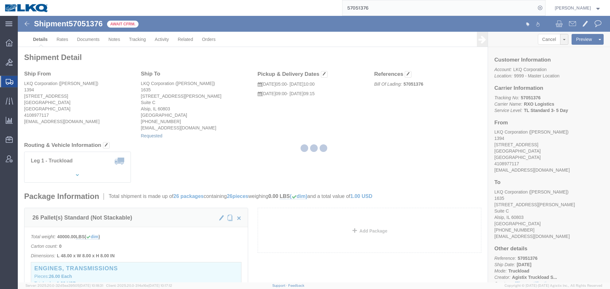
select select
select select "15"
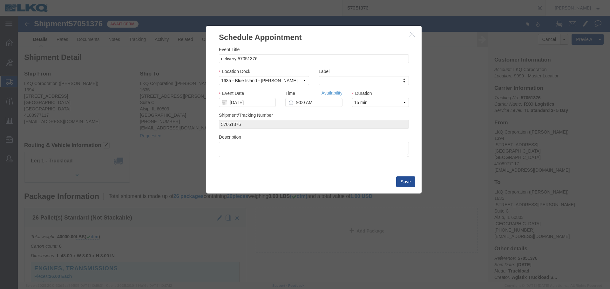
click icon "button"
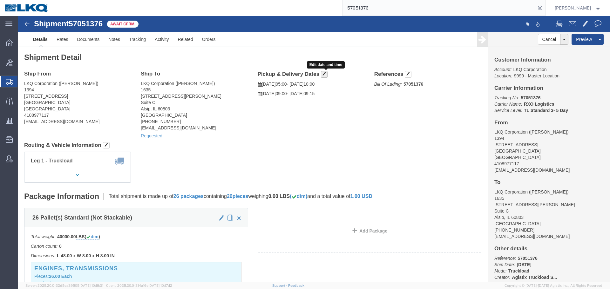
click span "button"
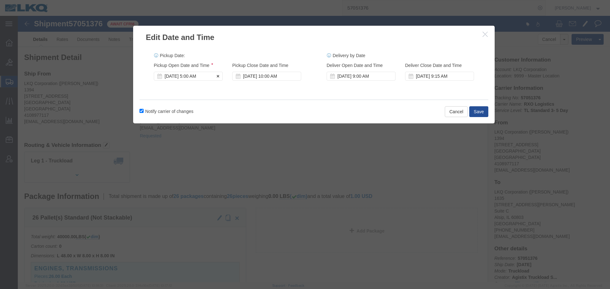
click div "Oct 10 2025 5:00 AM"
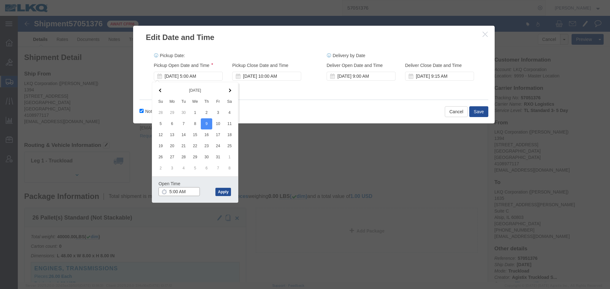
click input "5:00 AM"
type input "6:00 AM"
click button "Apply"
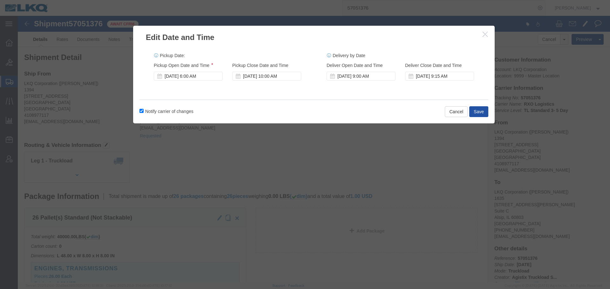
click button "Save"
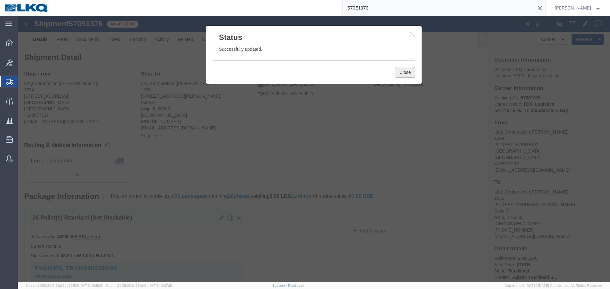
click button "Close"
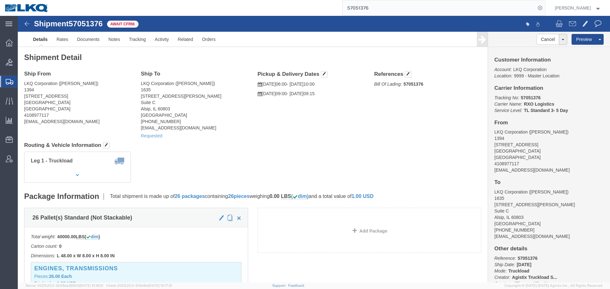
click h4 "Pickup & Delivery Dates"
click button "button"
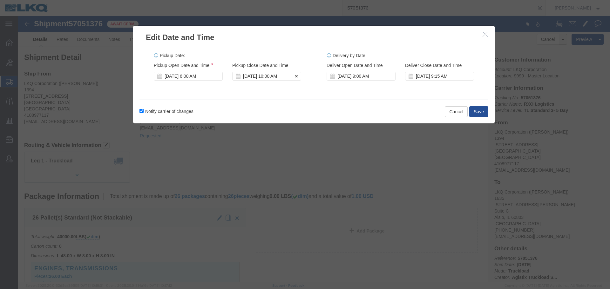
click div "[DATE] 10:00 AM"
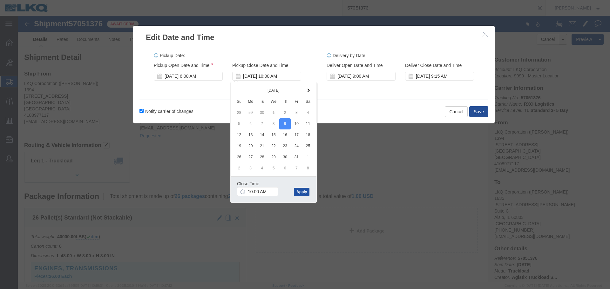
click button "Apply"
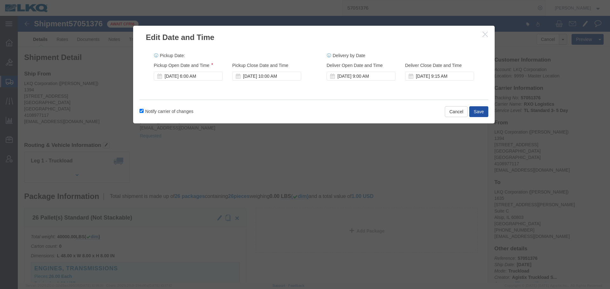
click button "Save"
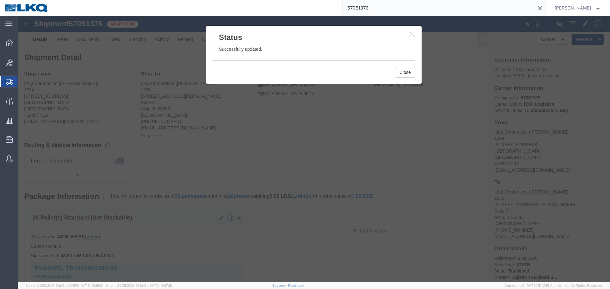
click div "Close"
click button "Close"
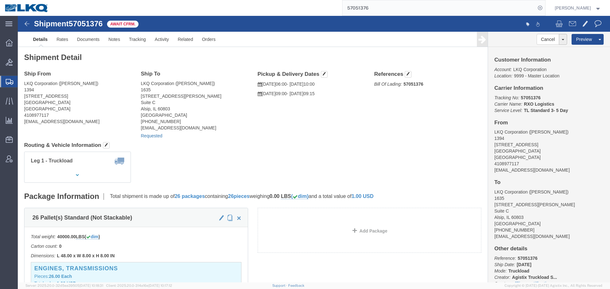
click link "Requested"
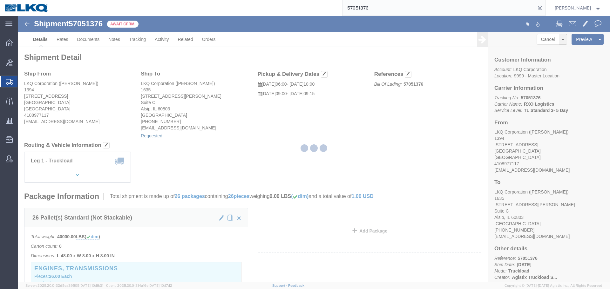
select select "1"
select select
select select "15"
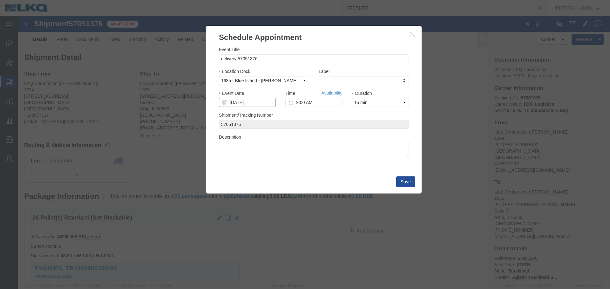
click input "[DATE]"
click td "10"
type input "[DATE]"
click input "9:00 AM"
type input "2:00 PM"
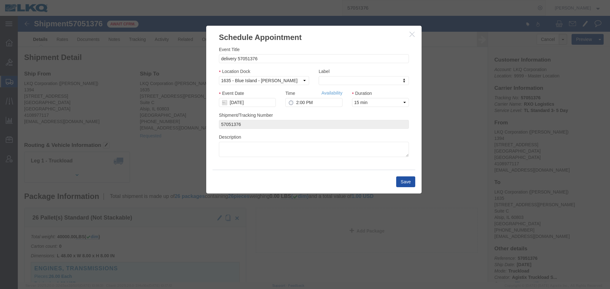
click button "Save"
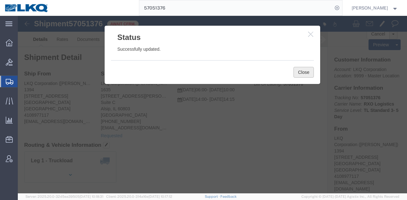
click button "Close"
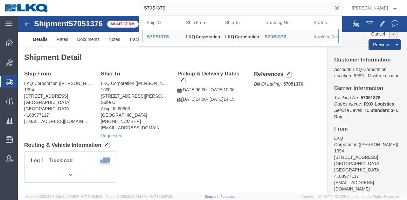
click at [244, 11] on input "57051376" at bounding box center [235, 7] width 193 height 15
paste input "6593287"
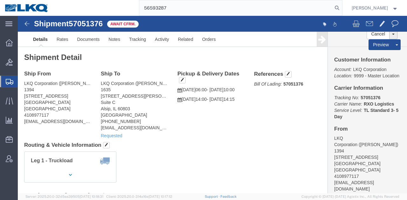
type input "56593287"
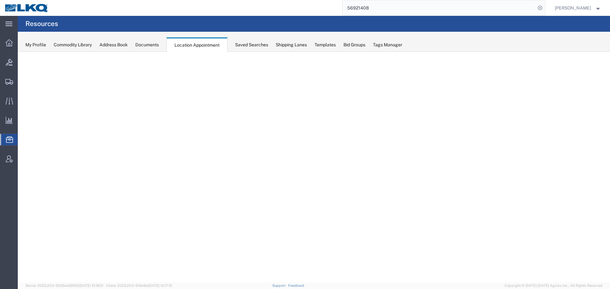
select select "27634"
select select "agendaWeek"
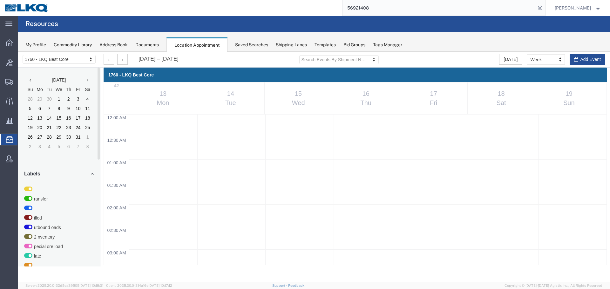
scroll to position [271, 0]
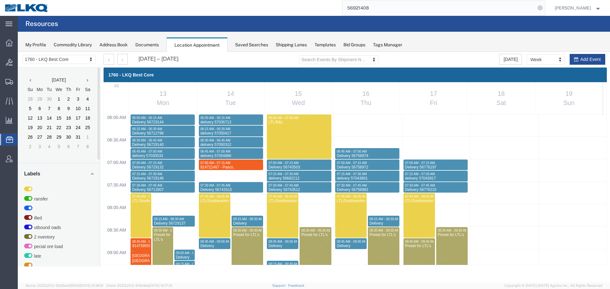
drag, startPoint x: 18, startPoint y: 52, endPoint x: 76, endPoint y: 59, distance: 58.3
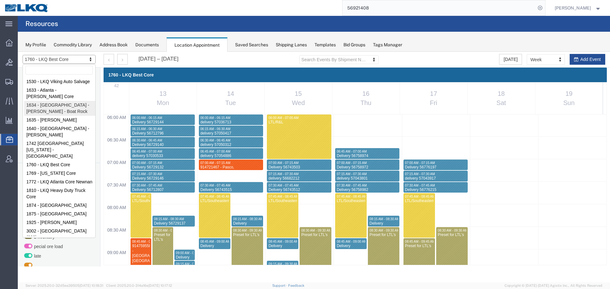
drag, startPoint x: 51, startPoint y: 107, endPoint x: 451, endPoint y: 53, distance: 403.9
select select "28712"
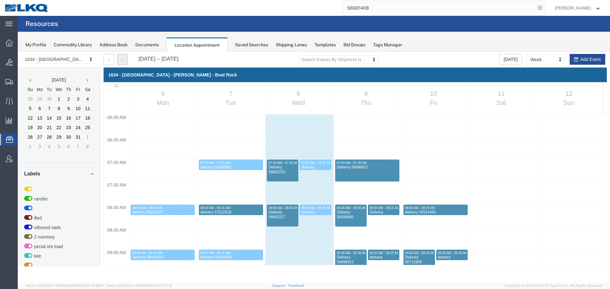
click at [125, 58] on button "button" at bounding box center [122, 59] width 10 height 11
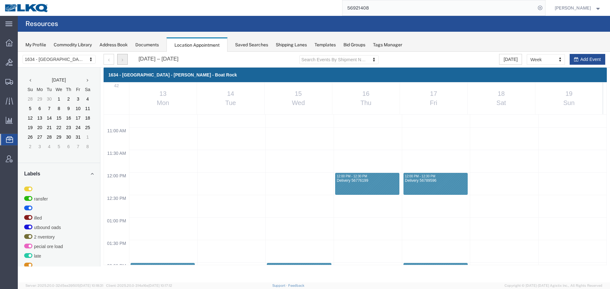
scroll to position [493, 0]
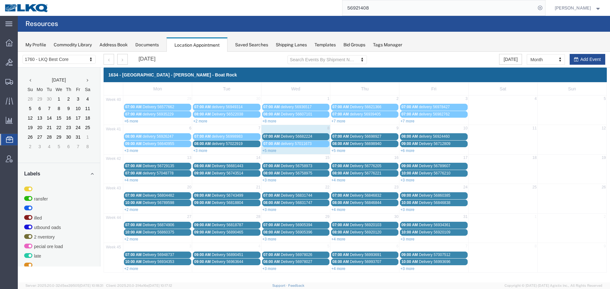
select select "27634"
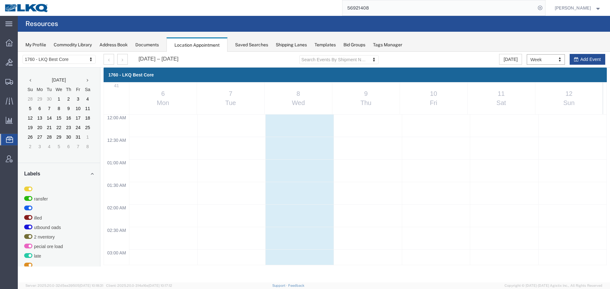
scroll to position [271, 0]
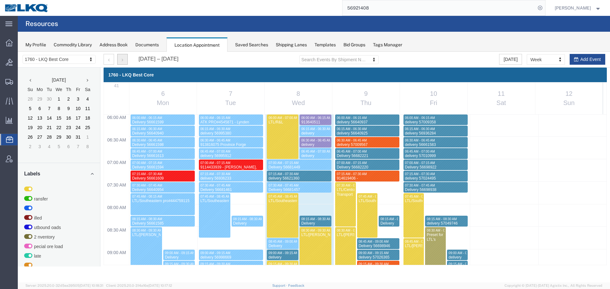
click at [125, 58] on button "button" at bounding box center [122, 59] width 10 height 11
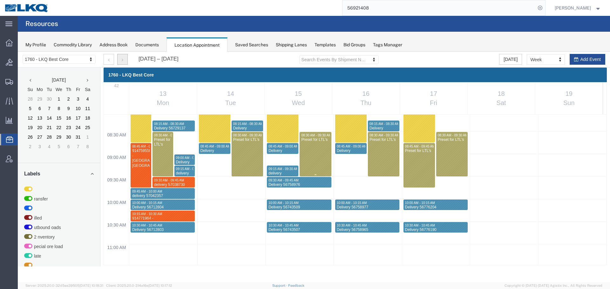
scroll to position [335, 0]
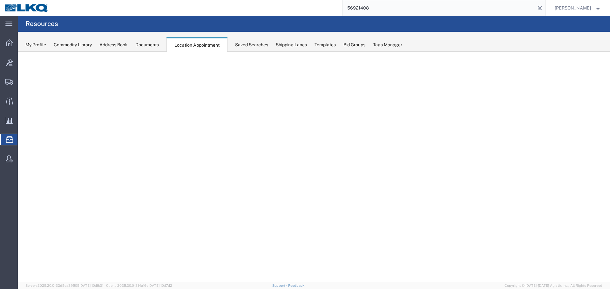
select select "27634"
select select "agendaWeek"
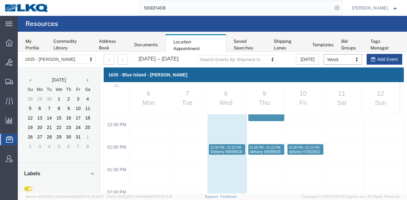
scroll to position [557, 0]
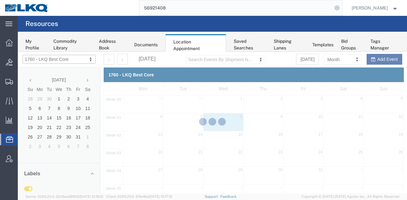
click at [337, 60] on div at bounding box center [212, 123] width 389 height 142
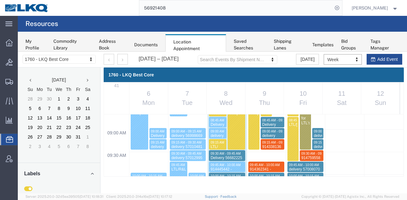
scroll to position [406, 0]
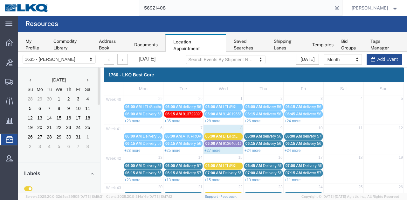
click at [60, 120] on div at bounding box center [212, 123] width 389 height 142
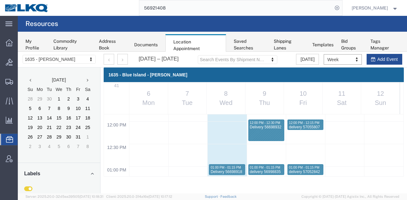
scroll to position [541, 0]
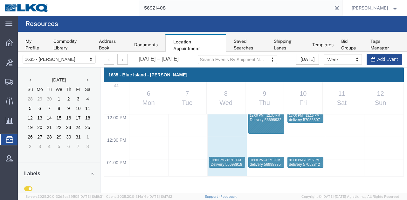
click at [404, 147] on div "1635 - Blue Island - Knopf 41 6 Mon 7 Tue 8 Wed 9 Thu 10 Fri 11 Sat 12 Sun 12:0…" at bounding box center [253, 122] width 306 height 109
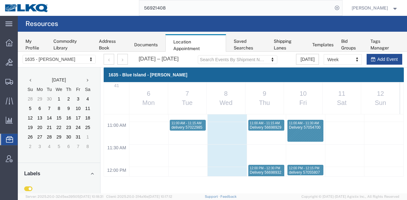
scroll to position [478, 0]
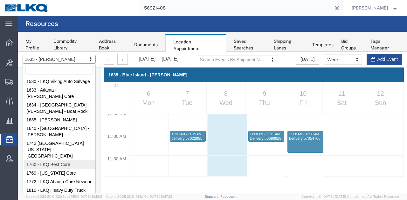
select select "27634"
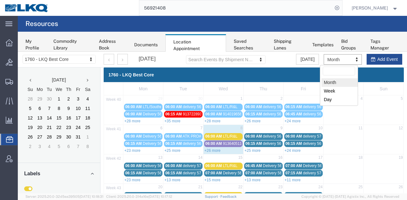
drag, startPoint x: 356, startPoint y: 112, endPoint x: 338, endPoint y: 61, distance: 54.8
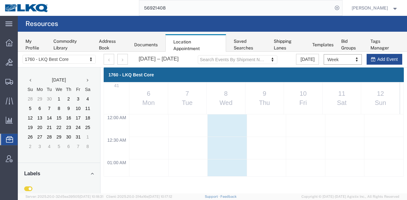
scroll to position [270, 0]
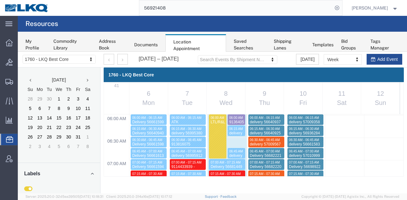
click at [329, 89] on th "11 Sat" at bounding box center [341, 99] width 39 height 32
click at [117, 56] on button "button" at bounding box center [122, 59] width 10 height 11
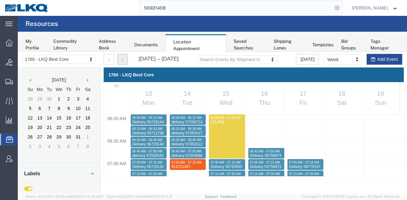
scroll to position [286, 0]
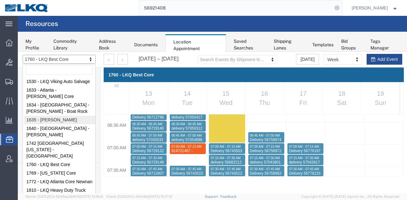
click at [18, 52] on div at bounding box center [18, 52] width 0 height 0
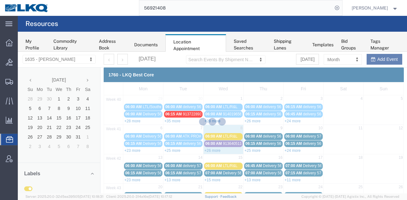
click at [48, 118] on div at bounding box center [212, 123] width 389 height 142
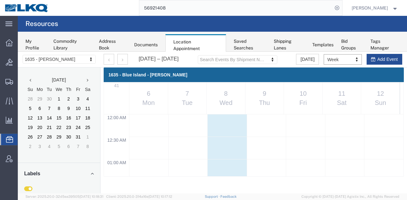
scroll to position [270, 0]
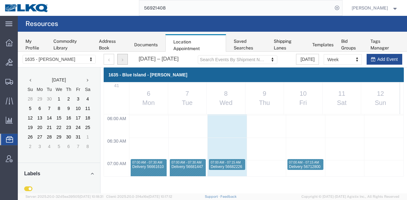
click at [119, 59] on button "button" at bounding box center [122, 59] width 10 height 11
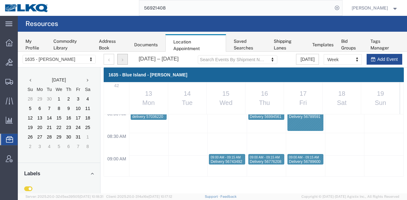
scroll to position [372, 0]
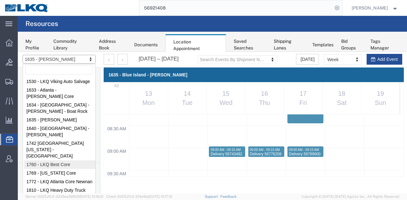
drag, startPoint x: 42, startPoint y: 143, endPoint x: 226, endPoint y: 63, distance: 199.8
select select "27634"
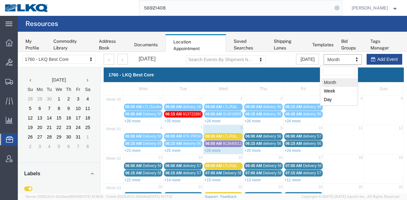
drag, startPoint x: 347, startPoint y: 109, endPoint x: 329, endPoint y: 57, distance: 54.8
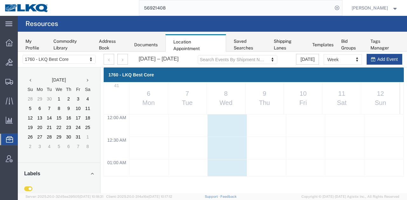
scroll to position [270, 0]
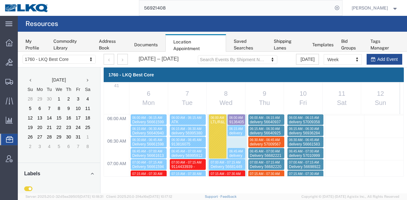
click at [338, 89] on th "11 Sat" at bounding box center [341, 99] width 39 height 32
click at [122, 57] on button "button" at bounding box center [122, 59] width 10 height 11
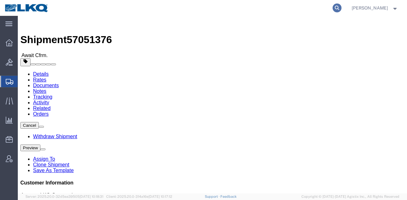
click at [337, 8] on icon at bounding box center [336, 7] width 9 height 9
paste input "56593287"
type input "56593287"
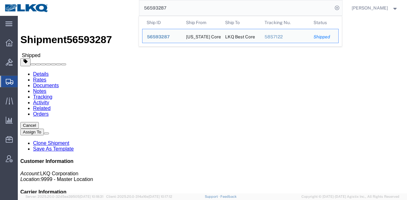
click div "Shipment Detail Ship From [US_STATE] Core ([PERSON_NAME]) 1769 [STREET_ADDRESS]…"
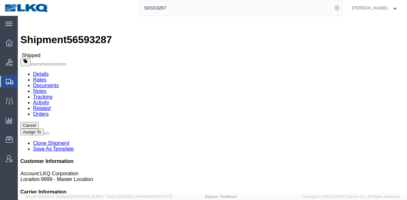
click link "Requested"
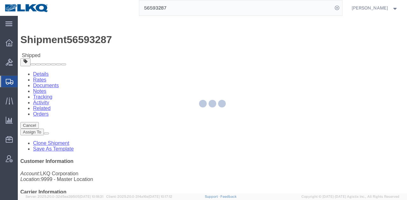
select select "1"
select select "100"
select select "15"
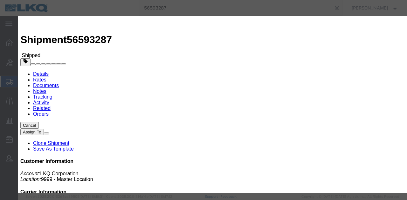
click input "[DATE]"
click td "9"
click input "6:30 AM"
type input "9:30 AM"
click button "Save"
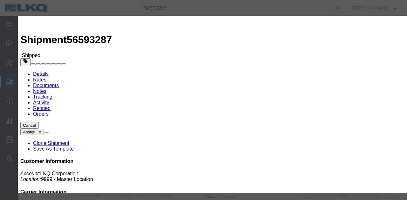
click button "Ok"
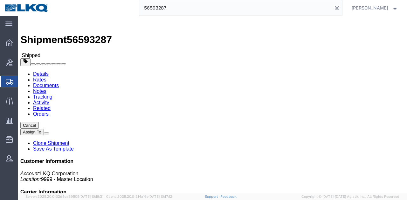
click at [276, 5] on input "56593287" at bounding box center [235, 7] width 193 height 15
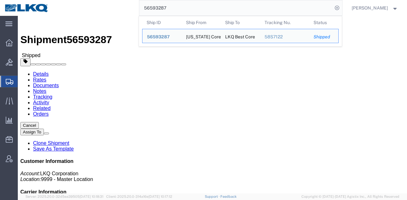
paste input "7064433"
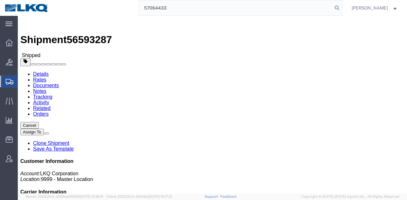
type input "57064433"
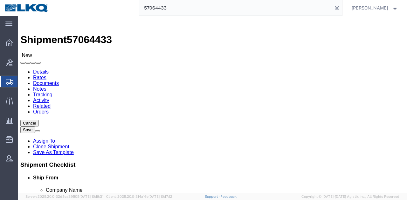
click icon "button"
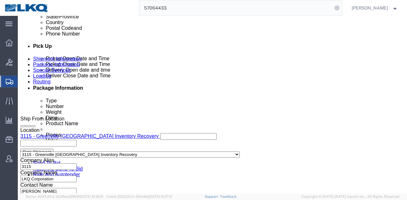
select select "27848"
select select "27850"
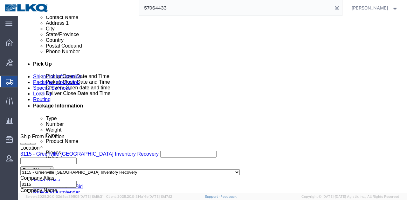
scroll to position [269, 0]
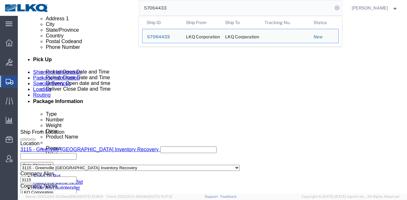
click at [220, 10] on input "57064433" at bounding box center [235, 7] width 193 height 15
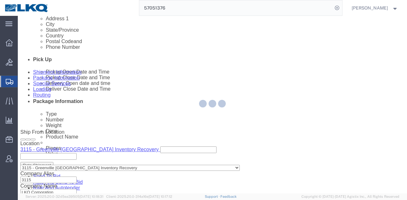
click at [220, 10] on input "57051376" at bounding box center [235, 7] width 193 height 15
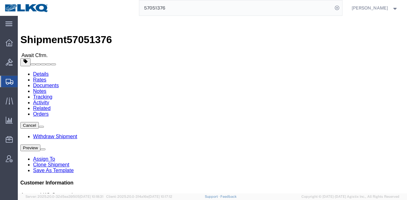
click div "Ship From LKQ Corporation (Adam Beatty) 1394 4803 Hollins Ferry Rd Halethorpe, …"
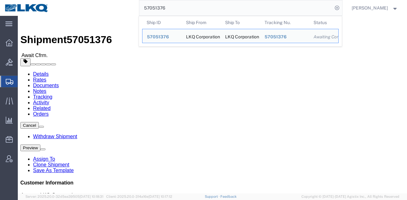
click at [238, 14] on input "57051376" at bounding box center [235, 7] width 193 height 15
paste input "63367"
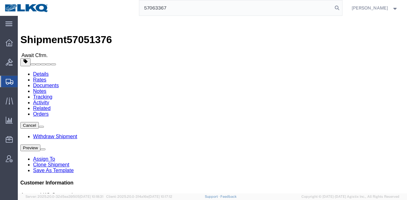
type input "57063367"
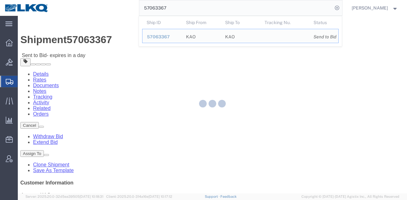
click at [243, 75] on div at bounding box center [212, 105] width 389 height 178
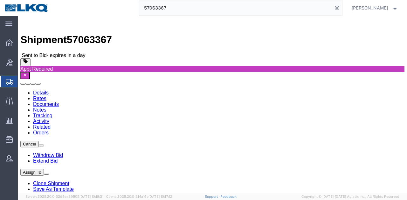
click div "Leg 1 - Truckload Vehicle 1: Standard Dry Van (53 Feet) Number of trucks: 1"
click link "Rates"
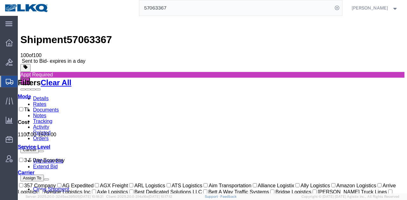
click at [46, 113] on link "Notes" at bounding box center [39, 115] width 13 height 5
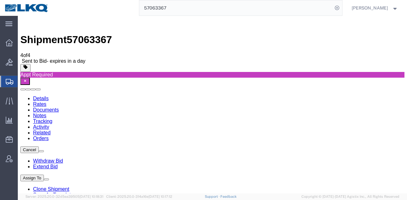
drag, startPoint x: 44, startPoint y: 47, endPoint x: 42, endPoint y: 44, distance: 3.9
click at [35, 96] on link "Details" at bounding box center [41, 98] width 16 height 5
click address "KAO (Powers McLean) 8402 600 Hartman Industrial Ct. Austell, GA 30168 United St…"
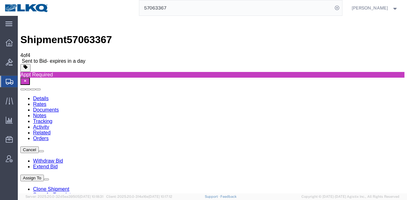
copy address "30168"
click address "KAO (Rob Varner) 8607 17950 Dix Toledo Highway Brownstown, MI 48193 United Stat…"
copy address "48193"
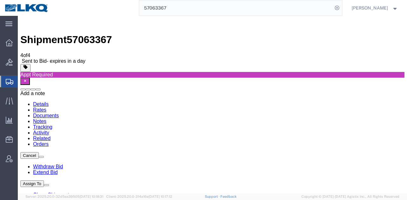
click button
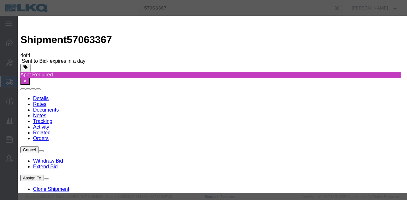
click select "Select Approval Bid Notes Carrier Change Notes Claim Notes Content Hazmat Notes…"
select select "BID_NOTES"
click select "Select Approval Bid Notes Carrier Change Notes Claim Notes Content Hazmat Notes…"
click select "Select Private to Account Private to Vendor Public"
select select "PRIVATE_TO_ACCOUNT"
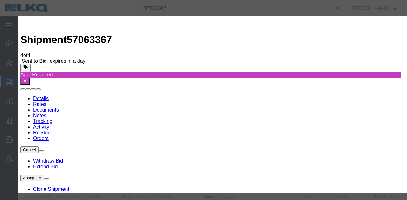
click select "Select Private to Account Private to Vendor Public"
click textarea
paste textarea "$1,080"
click textarea "DAT: $1,080"
type textarea "DAT: $1080"
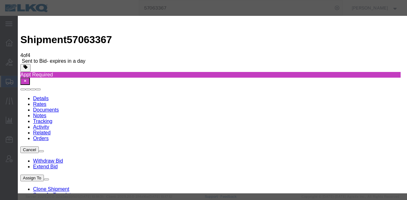
click button "Save"
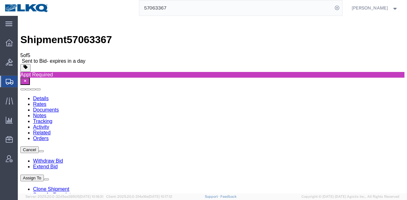
click at [39, 96] on link "Details" at bounding box center [41, 98] width 16 height 5
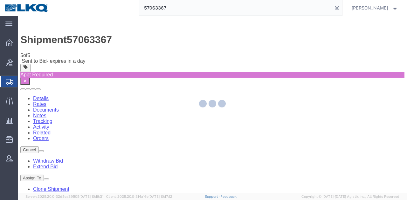
click at [64, 40] on div at bounding box center [212, 105] width 389 height 178
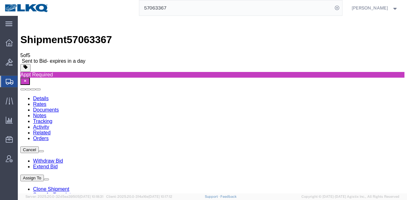
click link "Rates"
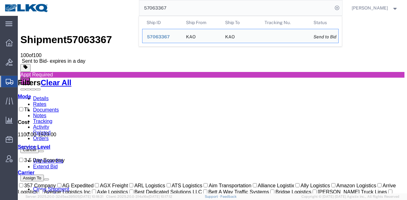
click at [227, 10] on input "57063367" at bounding box center [235, 7] width 193 height 15
paste input "4433"
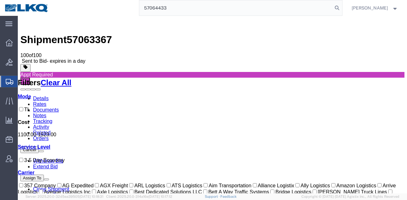
type input "57064433"
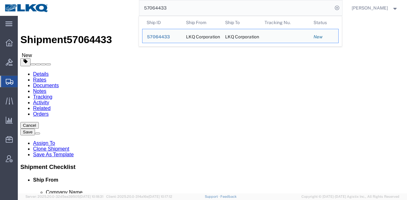
select select "27848"
select select "27850"
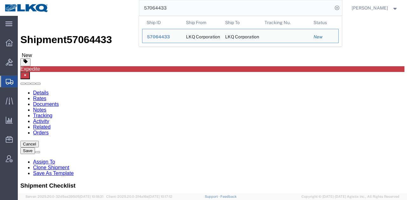
drag, startPoint x: 406, startPoint y: 43, endPoint x: 389, endPoint y: 59, distance: 24.3
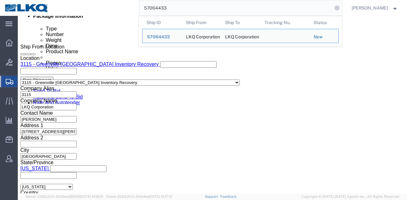
scroll to position [356, 0]
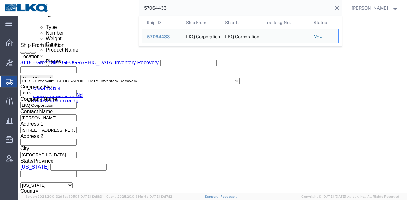
click at [256, 14] on input "57064433" at bounding box center [235, 7] width 193 height 15
paste input "51376"
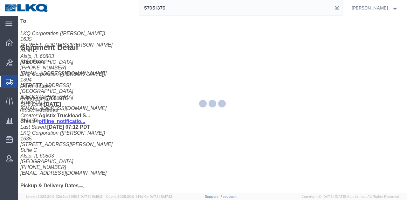
scroll to position [201, 0]
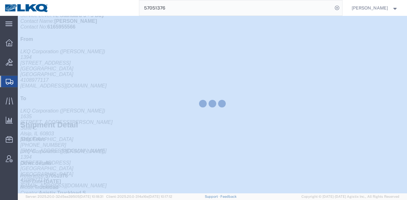
click at [406, 40] on div at bounding box center [212, 105] width 389 height 178
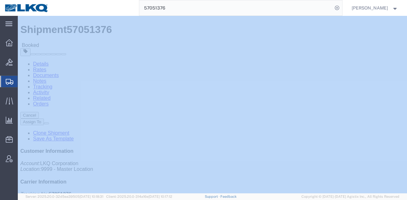
scroll to position [0, 0]
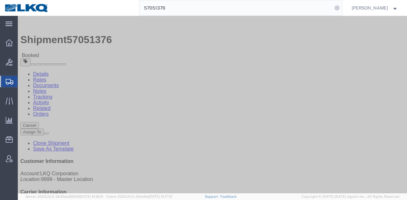
click address "LKQ Corporation (Robert Benette) 1635 11800 S. Austin Ave. Suite C Alsip, IL 60…"
copy address "rebenette@lkqcorp.com"
click div "Ship From LKQ Corporation (Adam Beatty) 1394 4803 Hollins Ferry Rd Halethorpe, …"
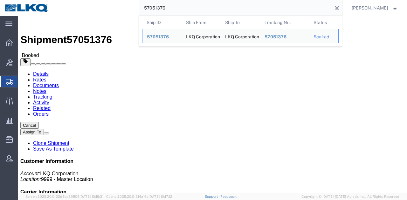
click at [257, 10] on input "57051376" at bounding box center [235, 7] width 193 height 15
paste input "64433"
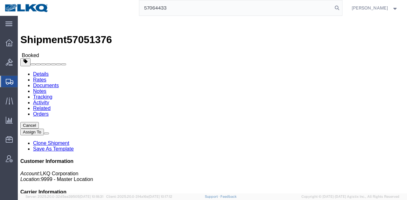
type input "57064433"
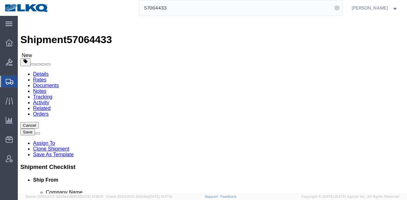
select select "27848"
select select "27850"
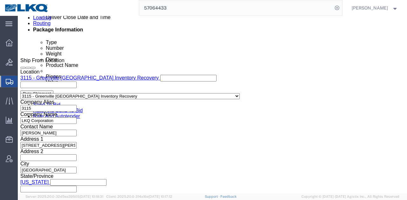
scroll to position [336, 0]
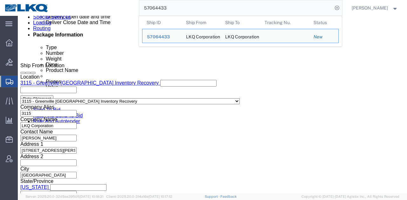
click at [230, 3] on input "57064433" at bounding box center [235, 7] width 193 height 15
paste input "30533"
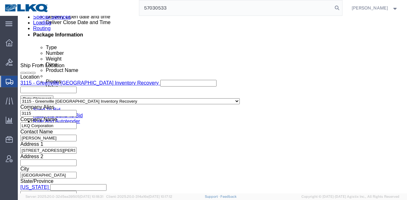
type input "57030533"
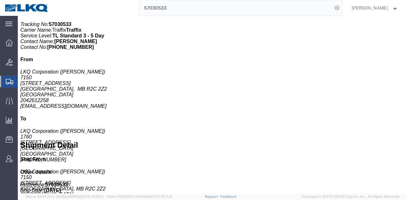
scroll to position [24, 0]
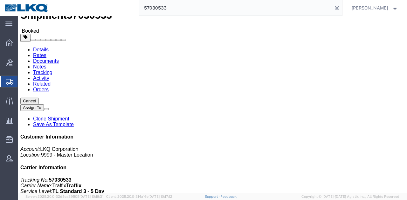
click div "Leg 1 - Truckload Vehicle 1: Standard Dry Van (53 Feet) Number of trucks: 1"
click link "Requested"
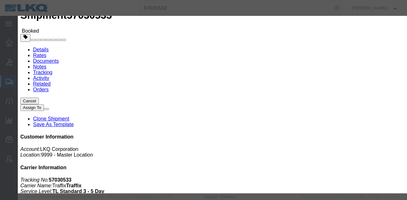
click input "[DATE]"
click td "14"
click input "6:45 AM"
type input "7:15 AM"
click button "Save"
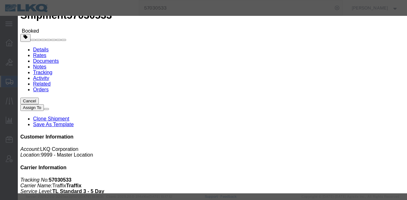
click button "Ok"
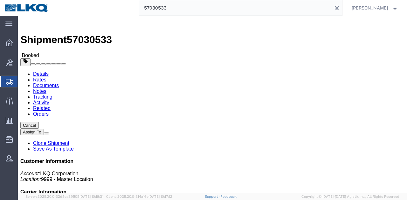
click at [226, 9] on input "57030533" at bounding box center [235, 7] width 193 height 15
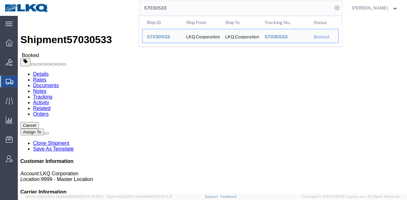
paste input "51376"
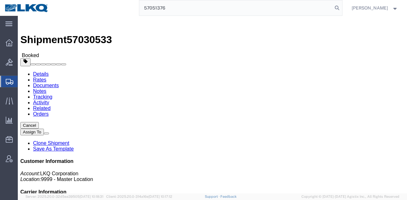
type input "57051376"
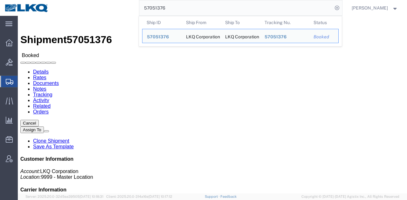
click body "Shipment 57051376 Booked Details Rates Documents Notes Tracking Activity Relate…"
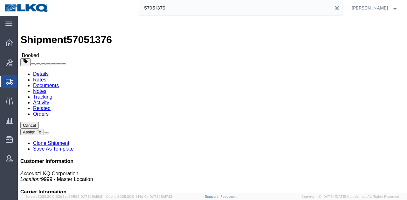
click button "Close"
click link "Requested"
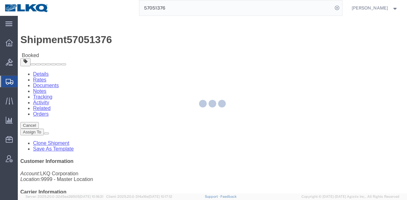
select select "1"
select select
select select "15"
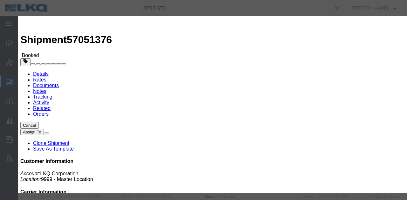
click input "[DATE]"
click td "13"
click input "2:00 PM"
type input "09"
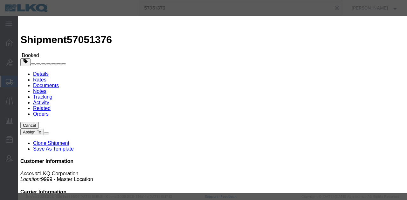
click button "Save"
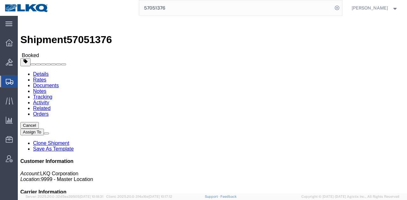
click button "Close"
click span "button"
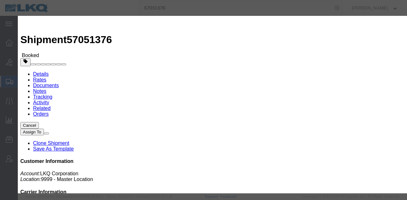
click div "[DATE] 6:00 AM"
click button "Apply"
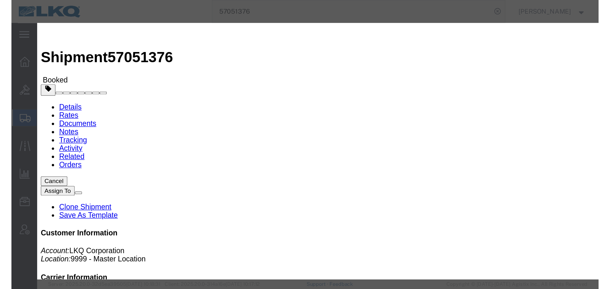
scroll to position [0, 0]
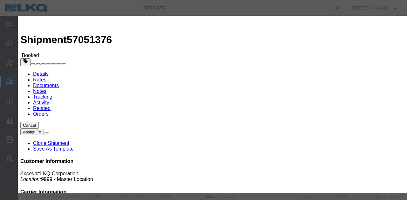
click button "Save"
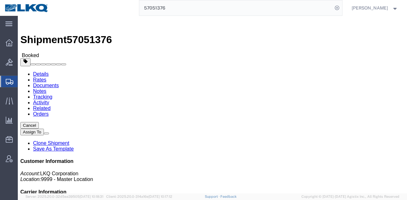
click button "Close"
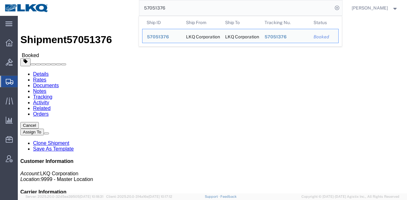
click at [222, 10] on input "57051376" at bounding box center [235, 7] width 193 height 15
paste input "30533"
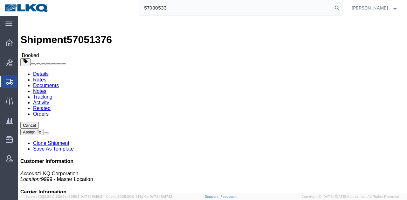
type input "57030533"
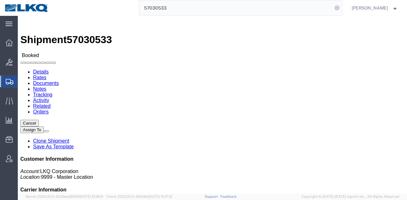
click h4 "Routing & Vehicle Information"
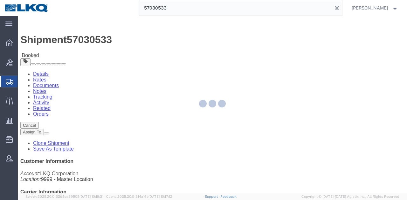
click at [227, 101] on div at bounding box center [212, 105] width 389 height 178
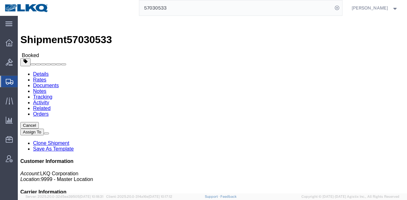
click div "Leg 1 - Truckload Vehicle 1: Standard Dry Van (53 Feet) Number of trucks: 1"
click link "Requested"
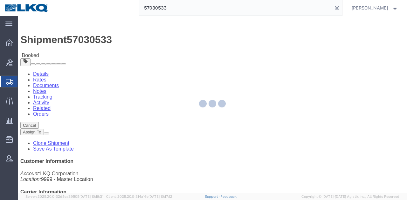
select select "1"
select select
select select "15"
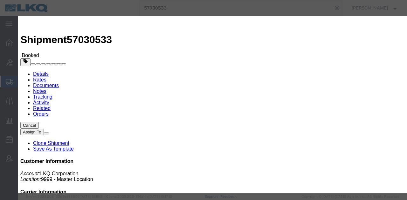
click input "[DATE]"
click td "13"
click input "7:15 AM"
type input "6:45 AM"
click button "Save"
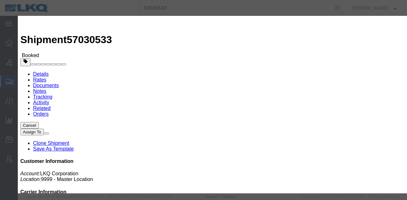
click button "Ok"
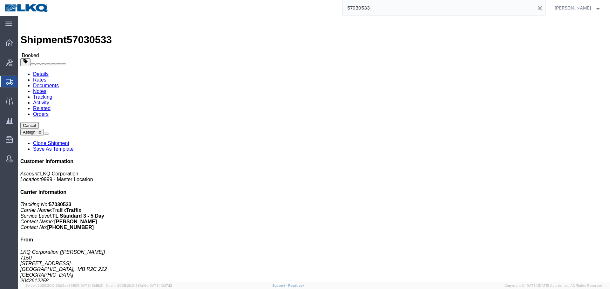
click button "Close"
click at [406, 7] on input "57030533" at bounding box center [438, 7] width 193 height 15
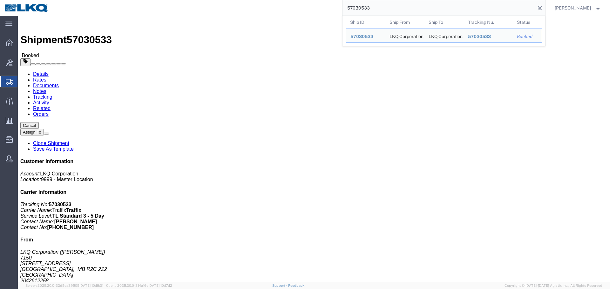
paste input "51376"
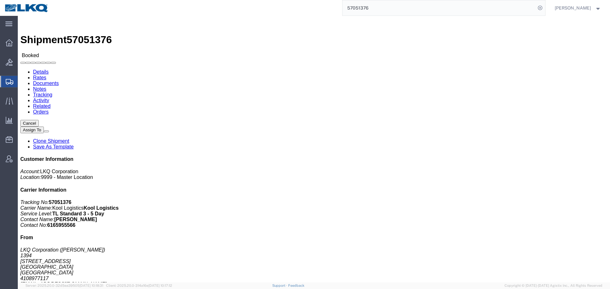
click div "Leg 1 - Truckload Vehicle 1: Standard Dry Van (53 Feet) Number of trucks: 1"
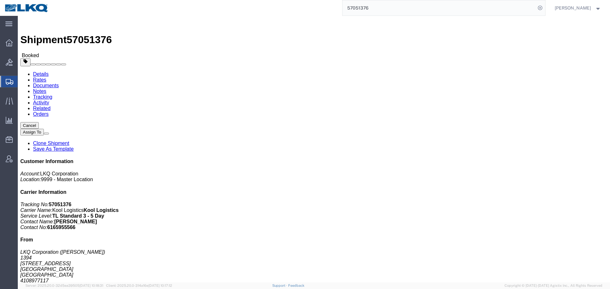
click div "Leg 1 - Truckload Vehicle 1: Standard Dry Van (53 Feet) Number of trucks: 1"
click h4 "Routing & Vehicle Information"
click at [406, 8] on input "57051376" at bounding box center [438, 7] width 193 height 15
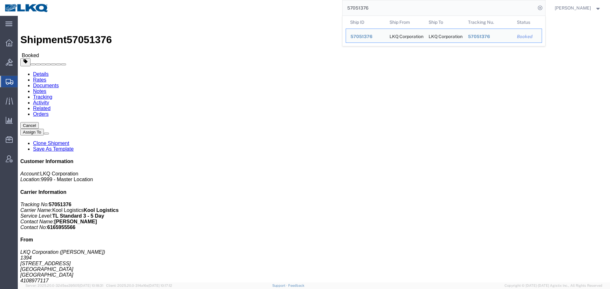
paste input "68"
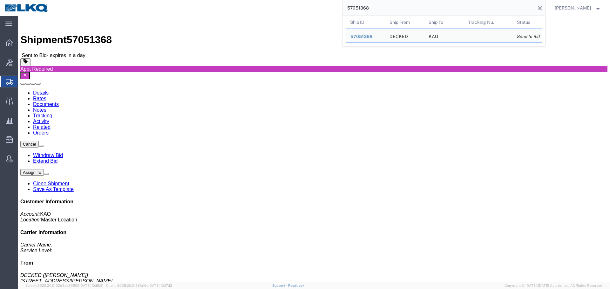
click at [406, 5] on input "57051368" at bounding box center [438, 7] width 193 height 15
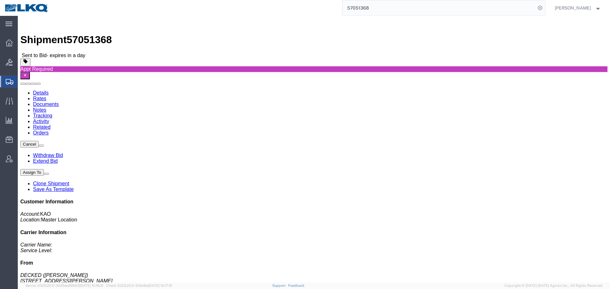
click div "Leg 1 - Truckload Vehicle 1: Standard Dry Van (53 Feet) Number of trucks: 1"
click link "Rates"
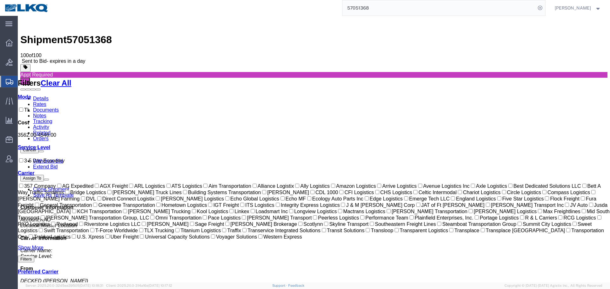
click at [46, 113] on link "Notes" at bounding box center [39, 115] width 13 height 5
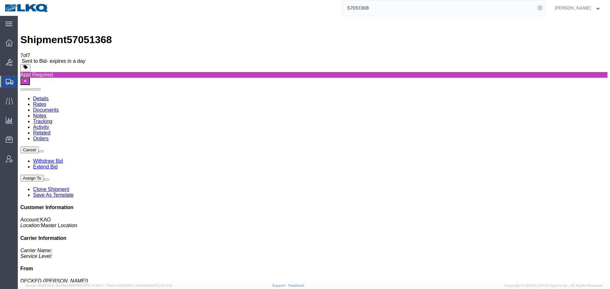
click at [46, 102] on link "Rates" at bounding box center [39, 104] width 13 height 5
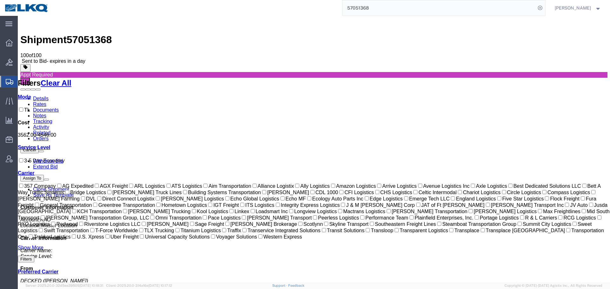
click at [385, 8] on input "57051368" at bounding box center [438, 7] width 193 height 15
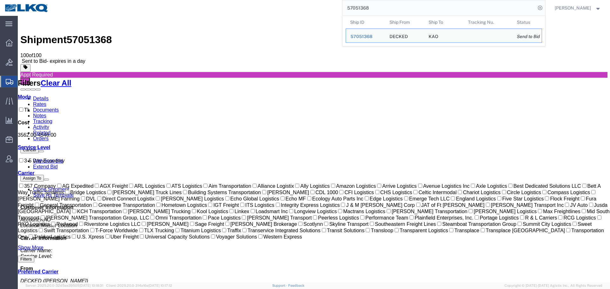
paste input "64433"
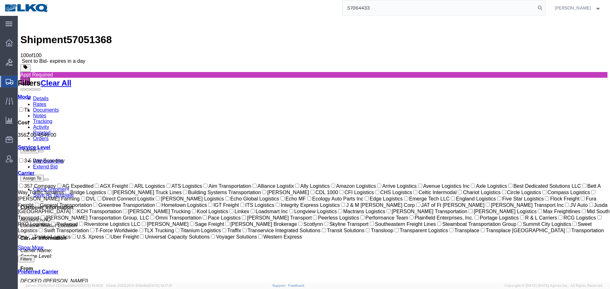
type input "57064433"
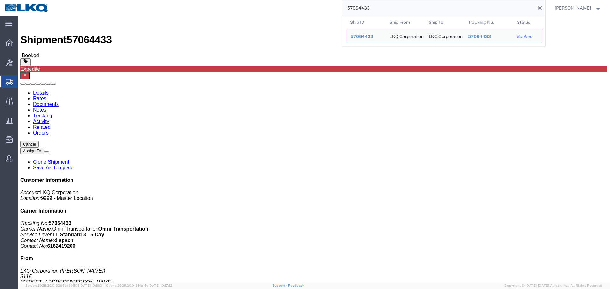
click div "Leg 1 - Truckload Vehicle 1: Standard Dry Van (53 Feet) Number of trucks: 1"
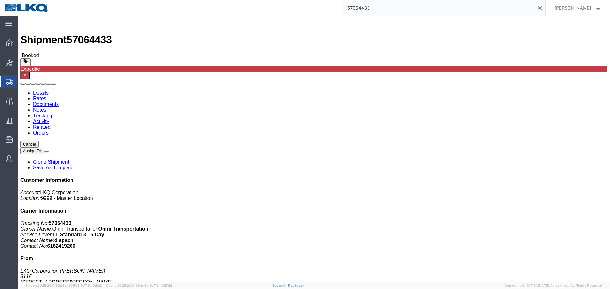
click h4 "Routing & Vehicle Information"
click div "Ship From LKQ Corporation (Melissa Bignall) 3115 5835 Vining Rd Ste B Greenvill…"
click button "button"
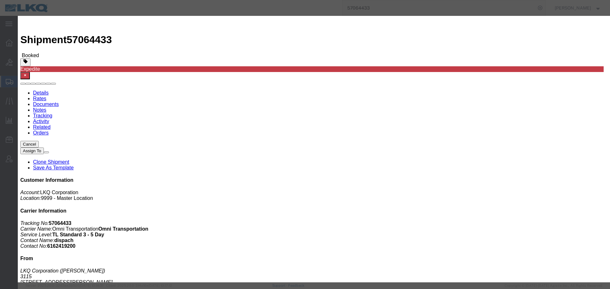
click div "[DATE] 6:00 AM"
click div "Delivery by Date Delivery Start Date Delivery Start Time Deliver Open Date and …"
click div "Oct 10 2025 3:30 PM"
click input "3:30 PM"
type input "13"
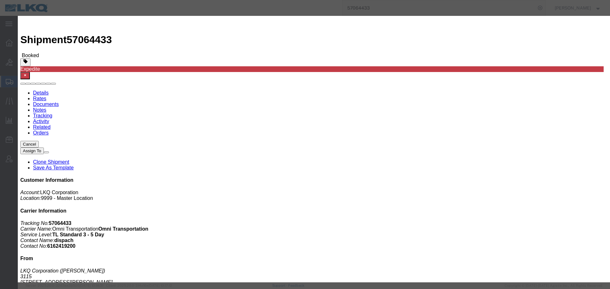
type input "1:00 PM"
click button "Apply"
click div "Oct 10 2025 2:30 PM"
click input "2:30 PM"
type input "10"
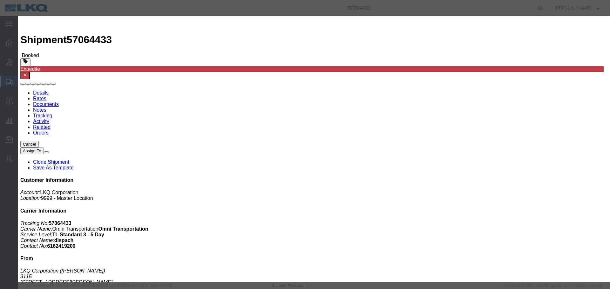
type input "10:00 AM"
click button "Apply"
click div "Oct 10 2025 3:30 PM"
click input "1:00 PM"
type input "1:00 PM"
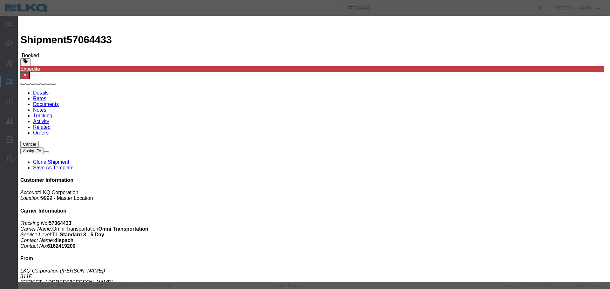
click button "Apply"
click button "Save"
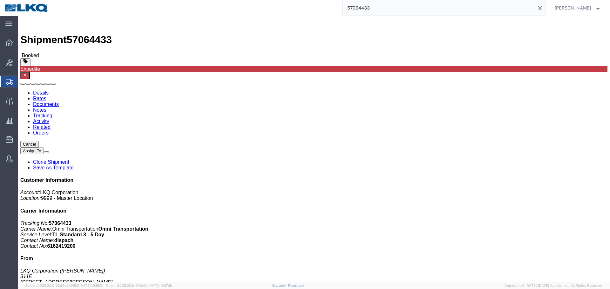
click button "Close"
click div "Ship From LKQ Corporation (Melissa Bignall) 3115 5835 Vining Rd Ste B Greenvill…"
click span "button"
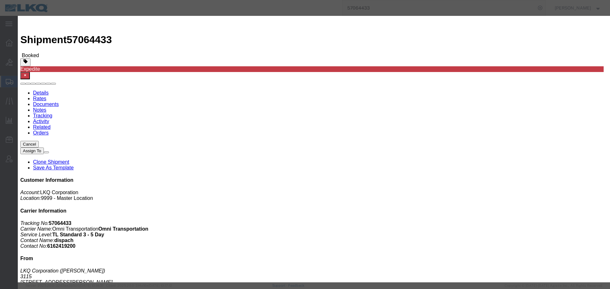
click div "Oct 10 2025 3:30 PM"
click input "3:30 PM"
type input "13"
type input "1:00 PM"
click button "Apply"
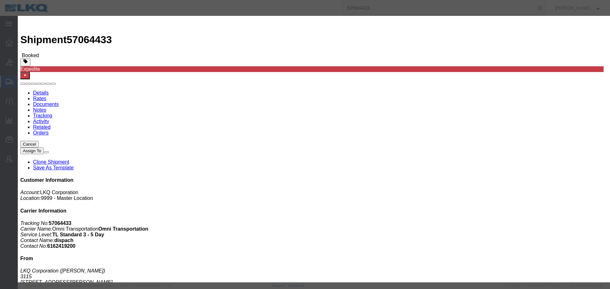
click button "Save"
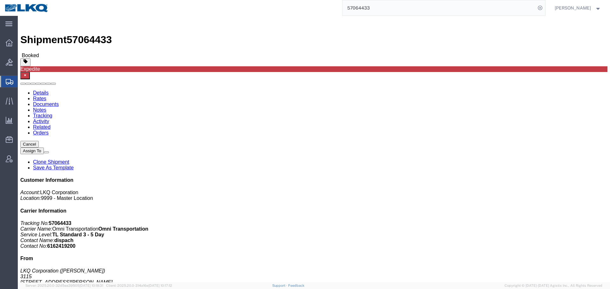
click button "Close"
click at [396, 7] on input "57064433" at bounding box center [438, 7] width 193 height 15
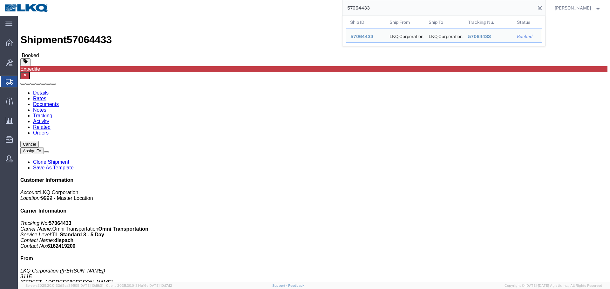
paste input "35902"
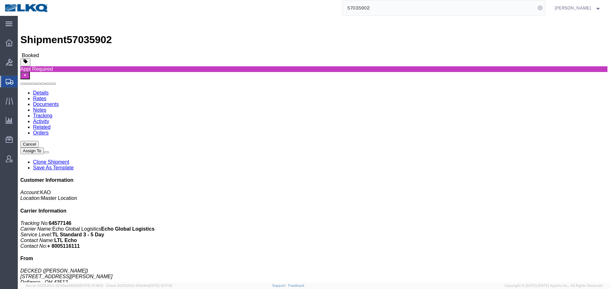
click div "Leg 1 - Truckload Vehicle 1: Standard Dry Van (53 Feet) Number of trucks: 1"
click at [406, 15] on input "57035902" at bounding box center [438, 7] width 193 height 15
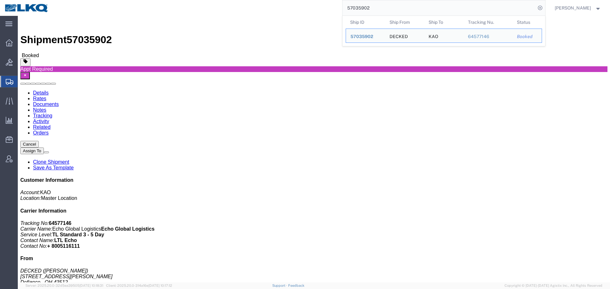
click div "Ship From DECKED (ASHLEY SCHWARZMAN) 25401 Elliott Rd Defiance, OH 43512 United…"
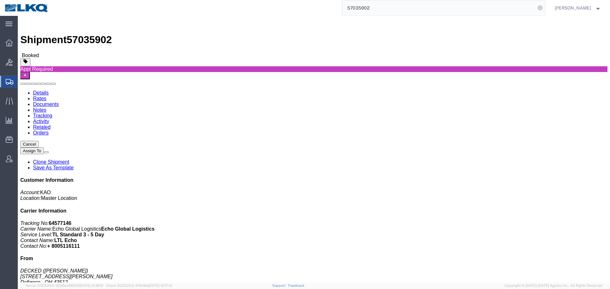
click button "Cancel"
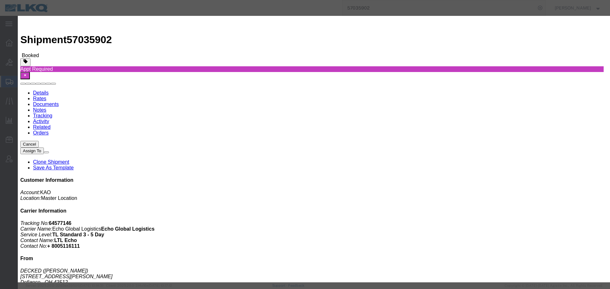
click button "Yes"
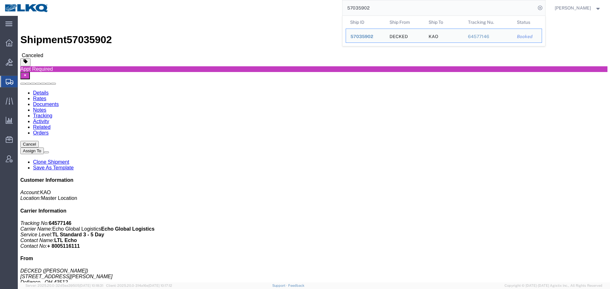
click at [406, 3] on input "57035902" at bounding box center [438, 7] width 193 height 15
paste input "51368"
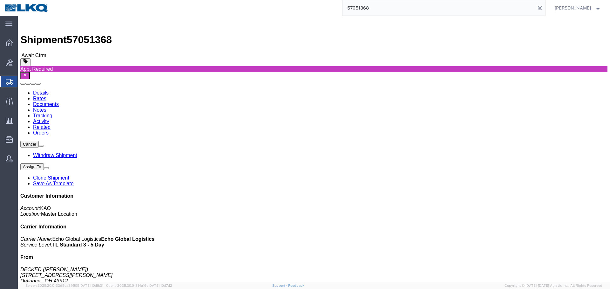
click h4 "Routing & Vehicle Information"
click link "Rates"
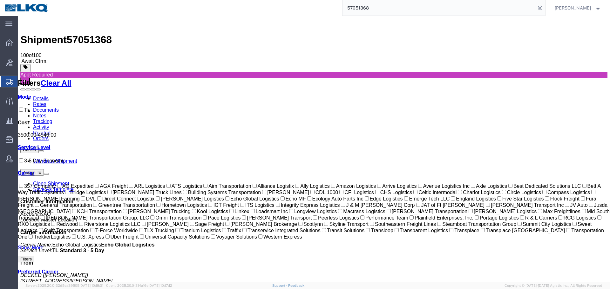
click at [44, 151] on button at bounding box center [41, 152] width 5 height 2
click at [406, 4] on input "57051368" at bounding box center [438, 7] width 193 height 15
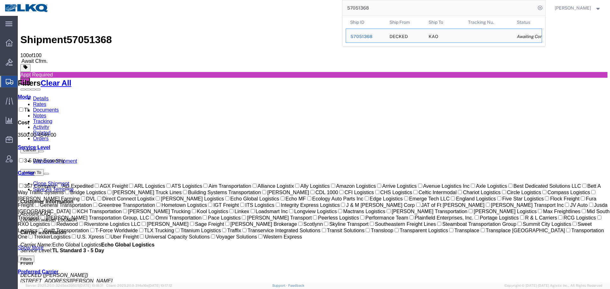
paste input "65259"
type input "57065259"
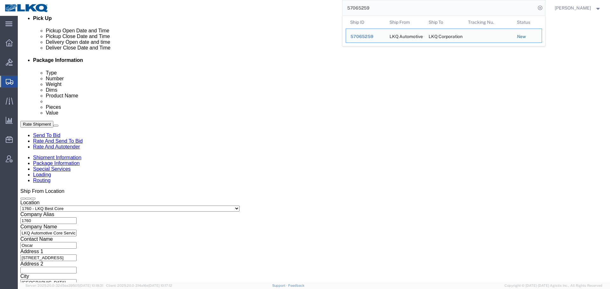
scroll to position [322, 0]
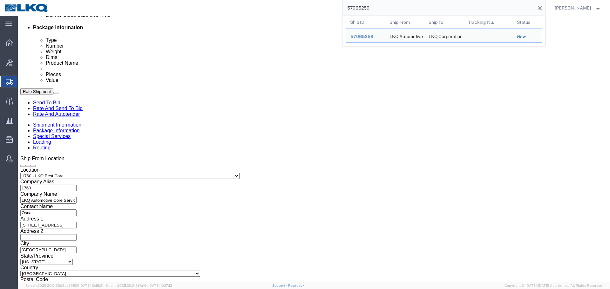
click div
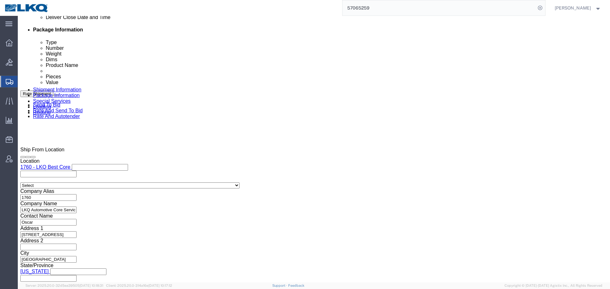
select select "27634"
select select "30704"
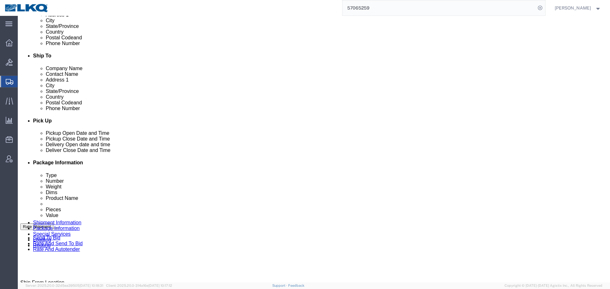
scroll to position [30, 0]
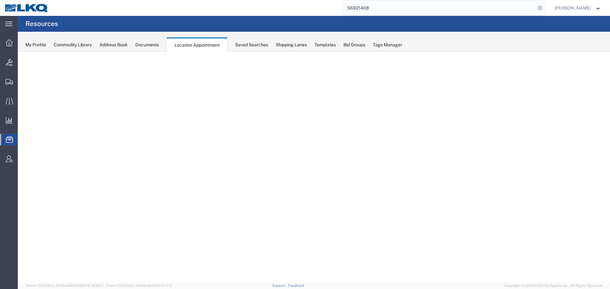
select select "27634"
select select "agendaWeek"
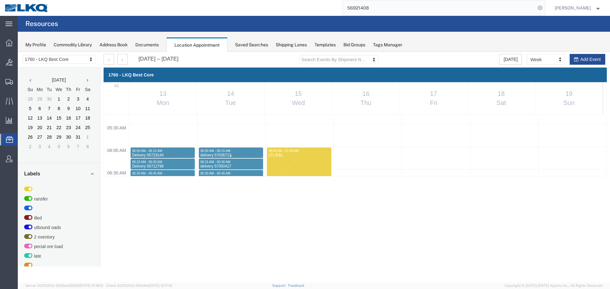
scroll to position [333, 0]
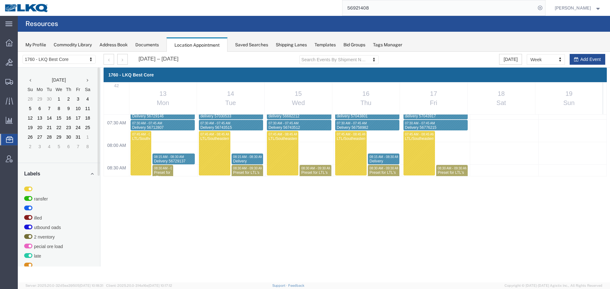
click at [77, 64] on div "1760 - LKQ Best Core 1530 - LKQ Viking Auto Salvage 1633 - [GEOGRAPHIC_DATA] - …" at bounding box center [59, 60] width 83 height 16
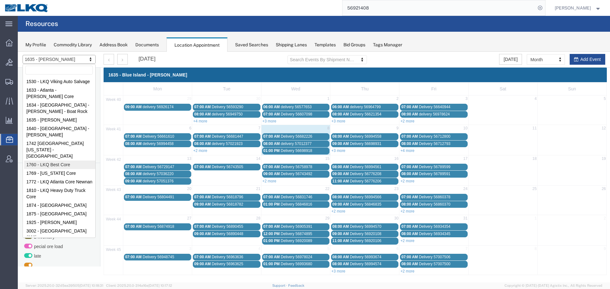
select select "27634"
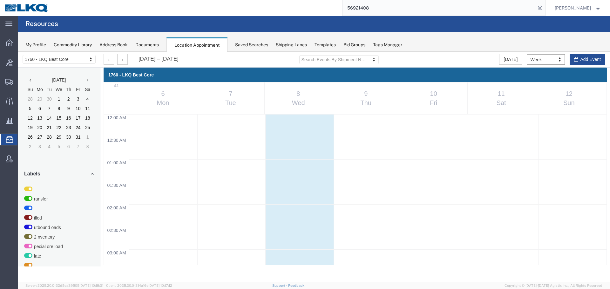
scroll to position [271, 0]
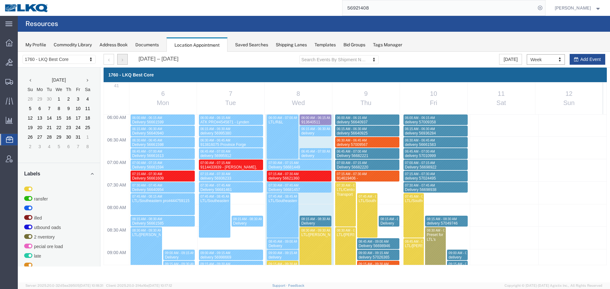
click at [125, 55] on button "button" at bounding box center [122, 59] width 10 height 11
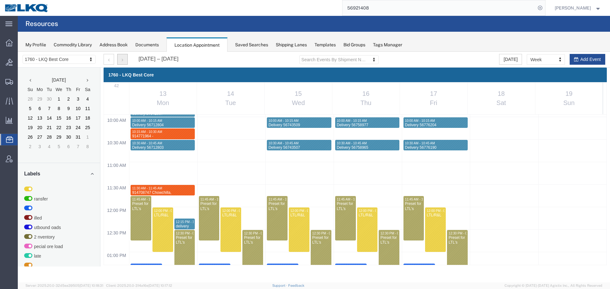
scroll to position [462, 0]
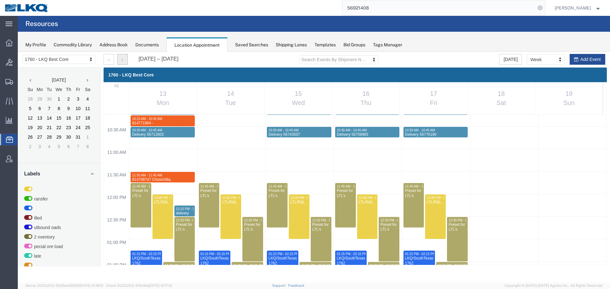
click at [136, 231] on div "12:00 AM 12:30 AM 01:00 AM 01:30 AM 02:00 AM 02:30 AM 03:00 AM 03:30 AM 04:00 A…" at bounding box center [355, 194] width 503 height 1082
select select "1"
select select
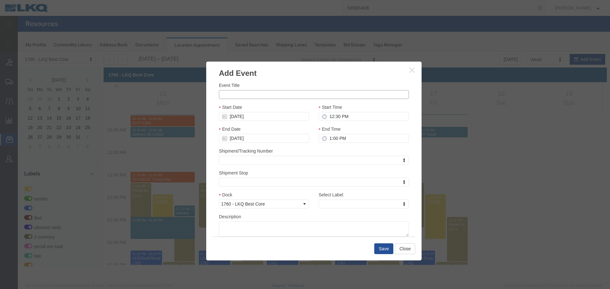
click at [250, 91] on input "Event Title" at bounding box center [314, 94] width 190 height 9
paste input "914856268 - [GEOGRAPHIC_DATA],[GEOGRAPHIC_DATA]"
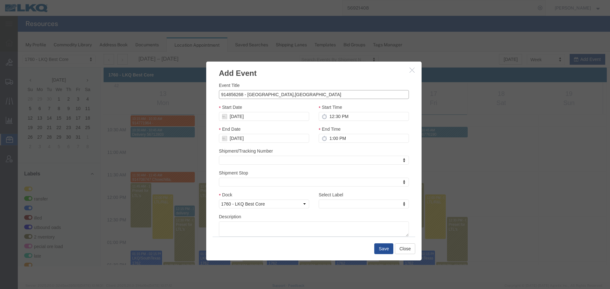
type input "914856268 - [GEOGRAPHIC_DATA],[GEOGRAPHIC_DATA]"
click at [345, 116] on input "12:30 PM" at bounding box center [364, 116] width 90 height 9
type input "12:45 PM"
click at [335, 134] on input "1:00 PM" at bounding box center [364, 138] width 90 height 9
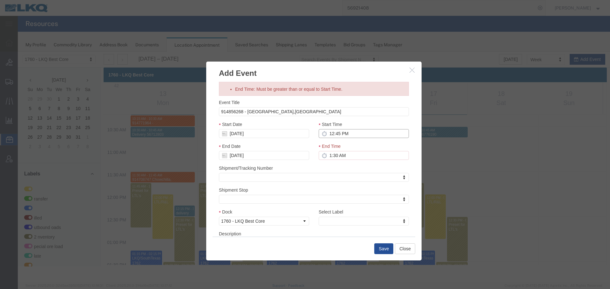
click at [342, 133] on div "Event Title 914856268 - [GEOGRAPHIC_DATA],[GEOGRAPHIC_DATA] Start Date [DATE] S…" at bounding box center [314, 176] width 190 height 155
click at [343, 136] on input "12:45 PM" at bounding box center [364, 133] width 90 height 9
click at [344, 150] on div "End Time 1:30 AM" at bounding box center [364, 151] width 90 height 17
click at [344, 152] on input "1:30 AM" at bounding box center [364, 155] width 90 height 9
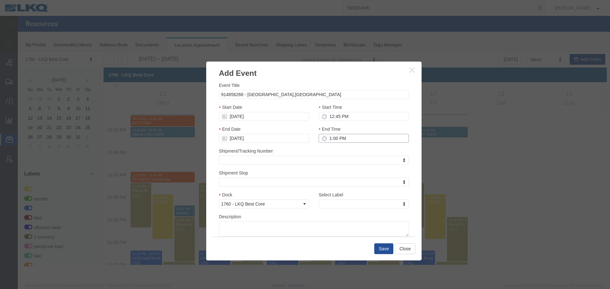
type input "1:00 PM"
click at [331, 150] on div "Shipment/Tracking Number Shipment/Tracking Number Shipment/Tracking Number" at bounding box center [314, 156] width 190 height 17
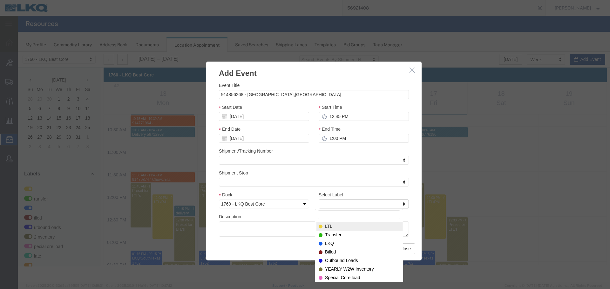
type input "m"
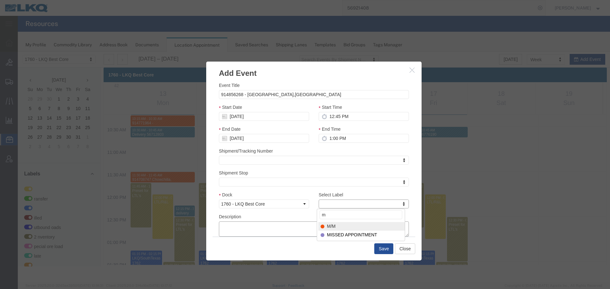
select select "24"
paste textarea "914856268 - [GEOGRAPHIC_DATA],[GEOGRAPHIC_DATA]"
type textarea "914856268 - [GEOGRAPHIC_DATA],[GEOGRAPHIC_DATA]"
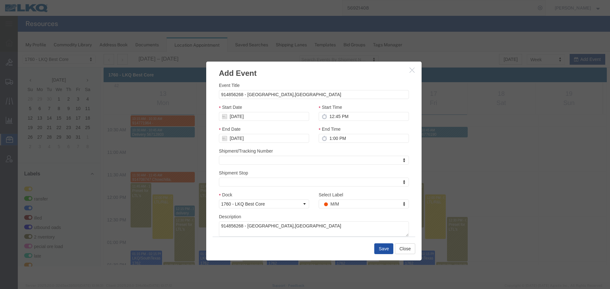
click at [377, 250] on button "Save" at bounding box center [383, 249] width 19 height 11
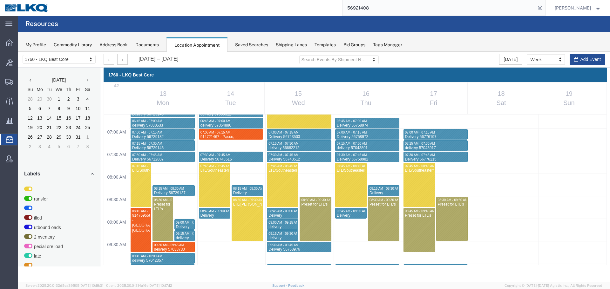
scroll to position [335, 0]
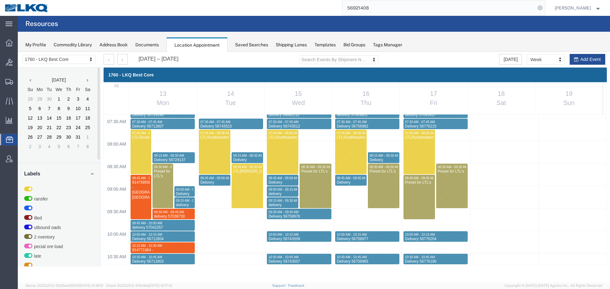
click at [67, 64] on div "1760 - LKQ Best Core 1530 - LKQ Viking Auto Salvage 1633 - [GEOGRAPHIC_DATA] - …" at bounding box center [59, 60] width 83 height 16
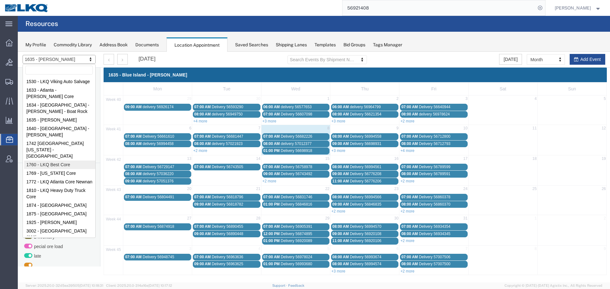
select select "27634"
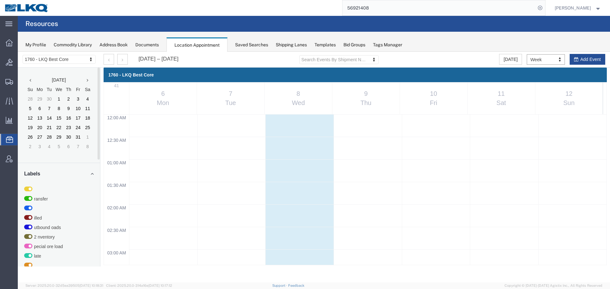
scroll to position [271, 0]
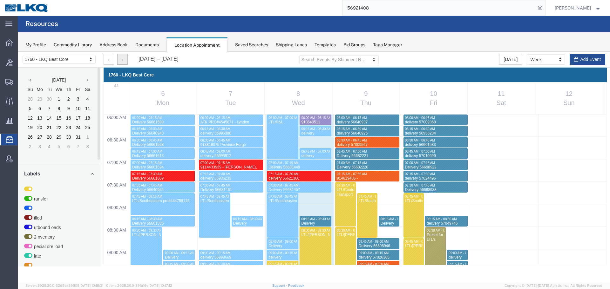
click at [123, 61] on icon "button" at bounding box center [123, 60] width 2 height 4
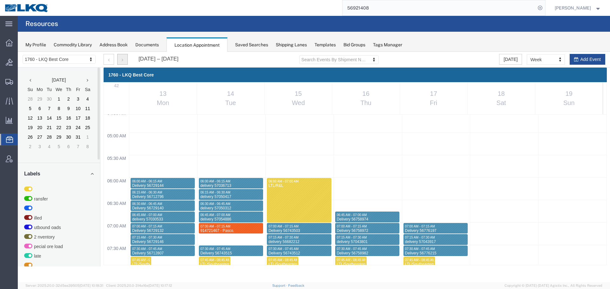
scroll to position [335, 0]
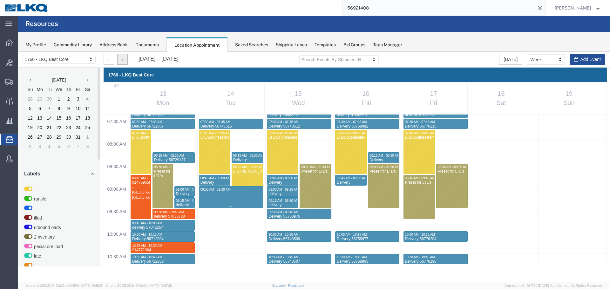
select select "1"
select select
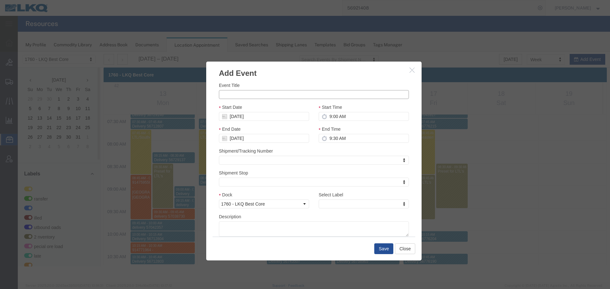
click at [244, 96] on input "Event Title" at bounding box center [314, 94] width 190 height 9
paste input "914775816"
type input "914775816"
click at [344, 114] on input "9:00 AM" at bounding box center [364, 116] width 90 height 9
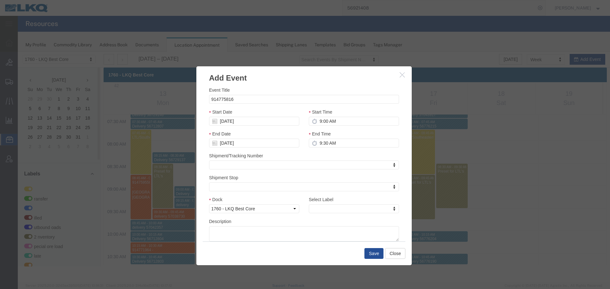
drag, startPoint x: 322, startPoint y: 70, endPoint x: 308, endPoint y: 75, distance: 15.4
click at [308, 75] on h3 "Add Event" at bounding box center [303, 74] width 215 height 17
click at [340, 143] on input "9:30 AM" at bounding box center [354, 143] width 90 height 9
type input "9:15 AM"
click at [330, 201] on label "Select Label" at bounding box center [321, 200] width 24 height 6
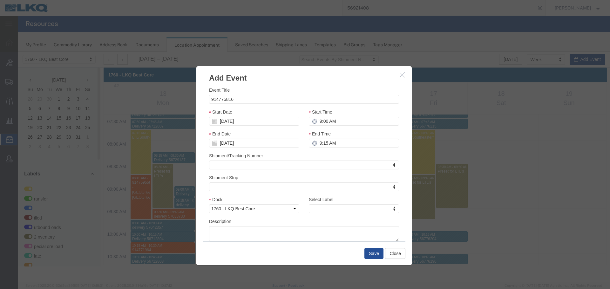
click at [304, 197] on select "LTL Transfer LKQ Billed Outbound Loads YEARLY W2W Inventory Special Core load l…" at bounding box center [304, 196] width 0 height 0
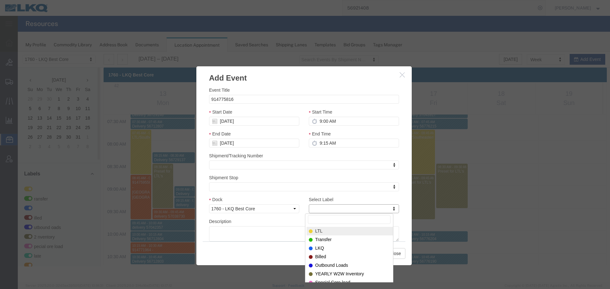
type input "m"
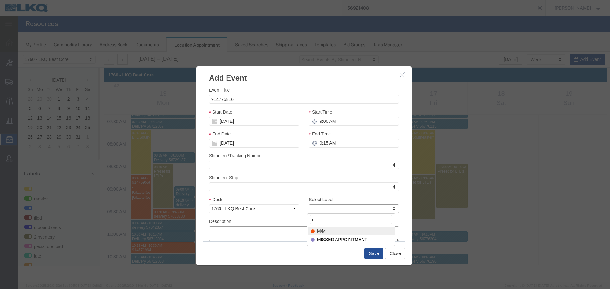
select select "24"
paste textarea "914775816"
type textarea "914775816"
click at [374, 251] on button "Save" at bounding box center [373, 253] width 19 height 11
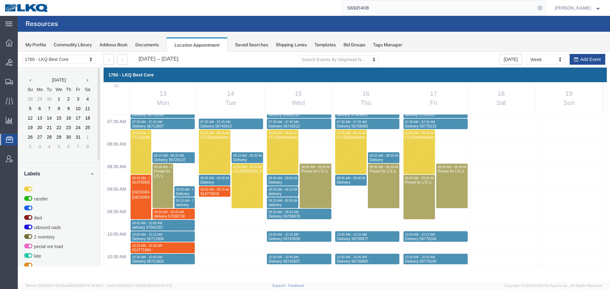
select select "1"
select select
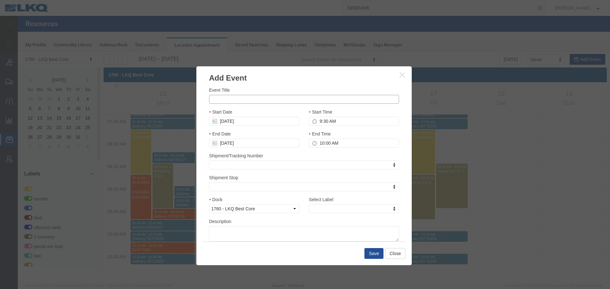
click at [248, 99] on input "Event Title" at bounding box center [304, 99] width 190 height 9
paste input "914775804"
type input "914775804"
click at [339, 143] on input "10:00 AM" at bounding box center [354, 143] width 90 height 9
type input "9:45 AM"
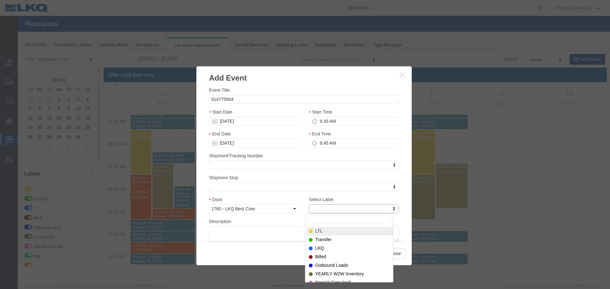
type input "m"
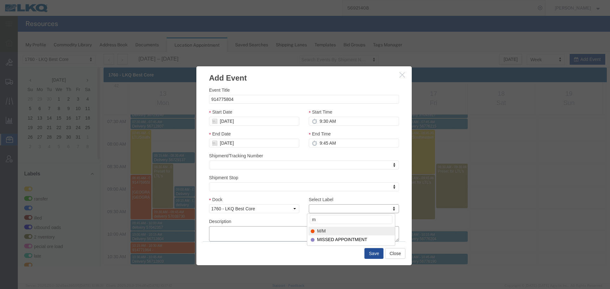
select select "24"
paste textarea "914775804"
type textarea "914775804"
click at [368, 256] on button "Save" at bounding box center [373, 253] width 19 height 11
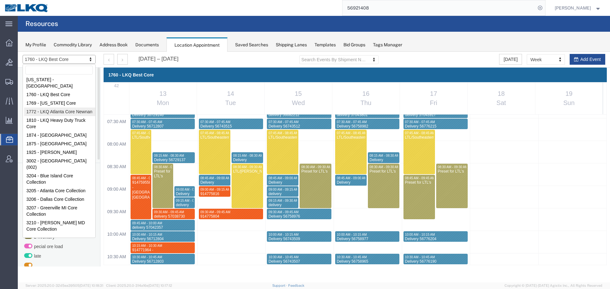
scroll to position [72, 0]
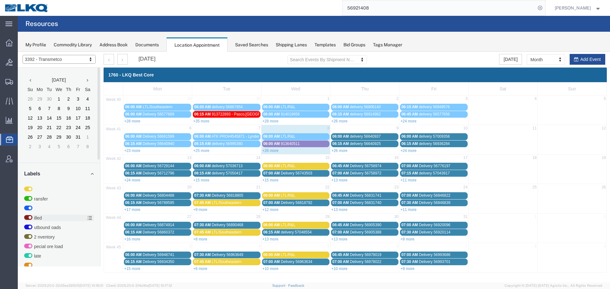
select select "28018"
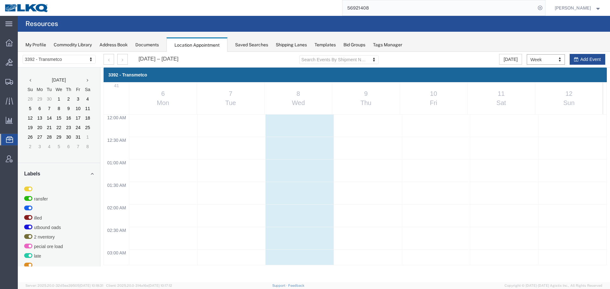
scroll to position [271, 0]
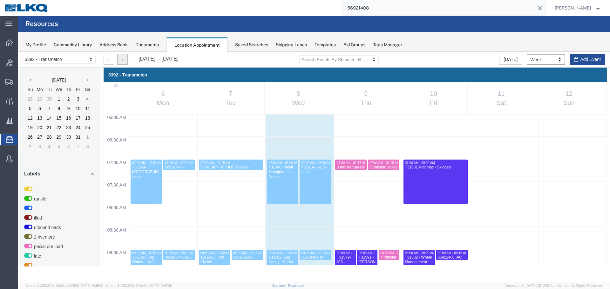
click at [125, 59] on button "button" at bounding box center [122, 59] width 10 height 11
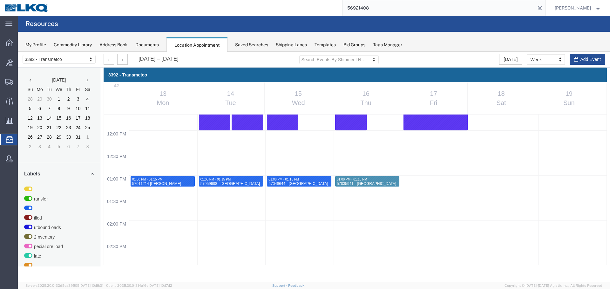
scroll to position [248, 0]
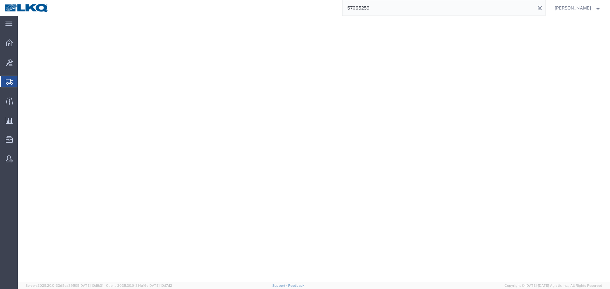
select select "27634"
select select "30704"
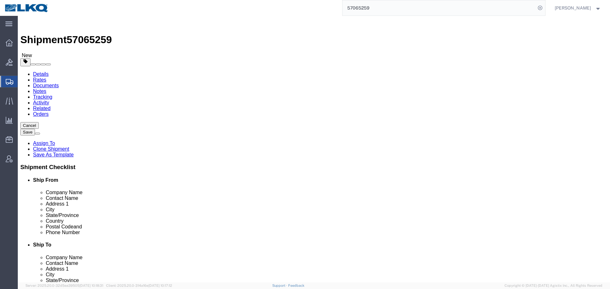
scroll to position [30, 0]
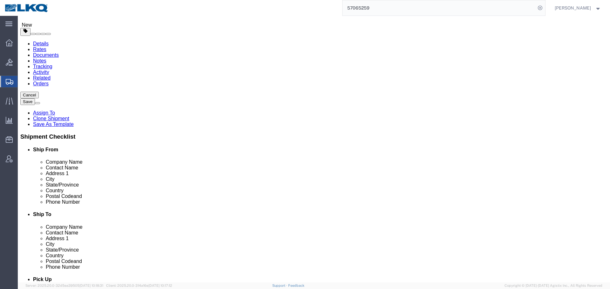
click at [414, 11] on input "57065259" at bounding box center [438, 7] width 193 height 15
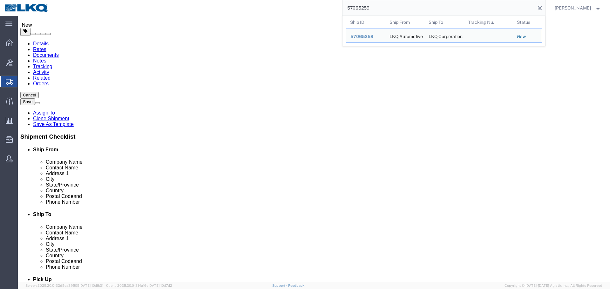
paste input "48282"
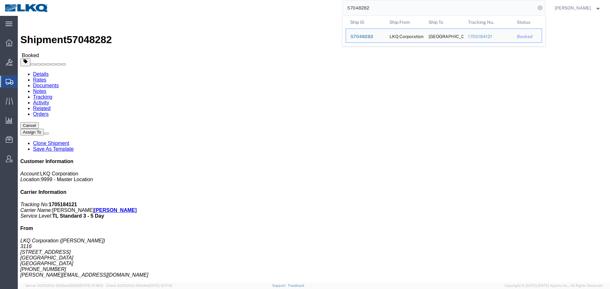
click div "Ship From LKQ Corporation ([PERSON_NAME]) [STREET_ADDRESS] [PHONE_NUMBER] [PERS…"
click at [420, 8] on input "57048282" at bounding box center [438, 7] width 193 height 15
paste input "54206"
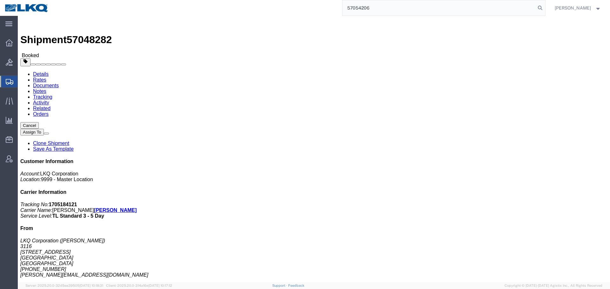
type input "57054206"
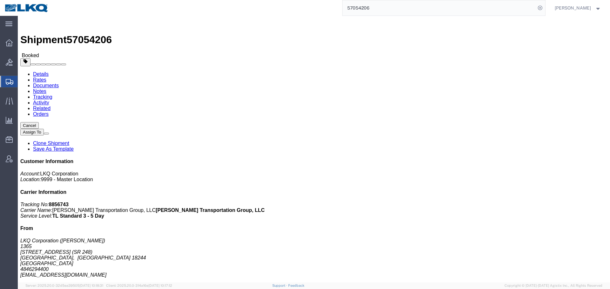
click h4 "Routing & Vehicle Information"
click div "Leg 1 - Truckload Vehicle 1: Standard Dry Van (53 Feet) Number of trucks: 1"
click span "button"
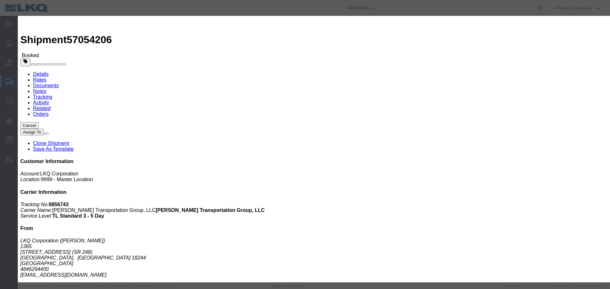
click div "[DATE] 1:00 PM"
click input "1:00 PM"
type input "12:00 PM"
click button "Apply"
click div "[DATE] 7:00 AM"
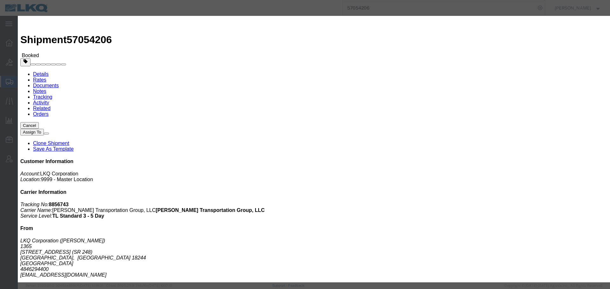
click button "Apply"
drag, startPoint x: 367, startPoint y: 17, endPoint x: 362, endPoint y: 100, distance: 83.4
click h2 "Edit Date and Time"
click label "Notify carrier of changes"
click input "Notify carrier of changes"
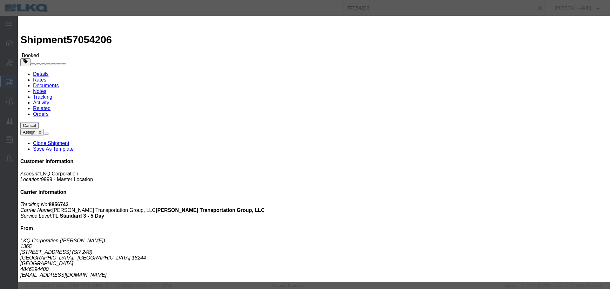
checkbox input "false"
click icon "button"
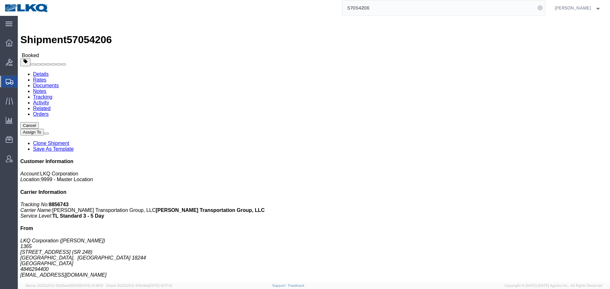
click span "57054206"
copy span "57054206"
click div "Ship From LKQ Corporation ([PERSON_NAME]) [STREET_ADDRESS] 4846294400 [EMAIL_AD…"
click div "Leg 1 - Truckload Vehicle 1: Standard Dry Van (53 Feet) Number of trucks: 1"
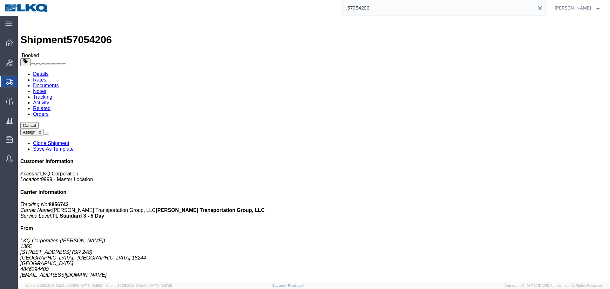
click span "button"
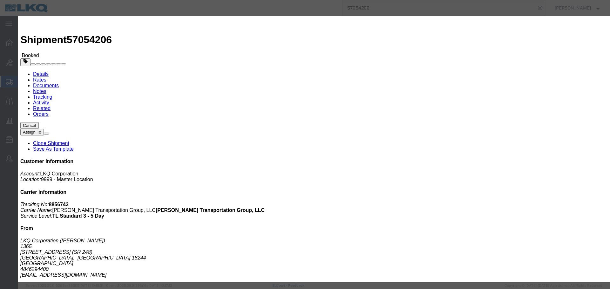
click div "[DATE] 7:00 AM"
click button "Apply"
click button "Save"
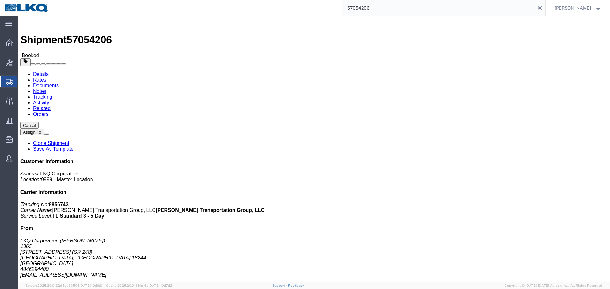
click div "Close"
click button "Close"
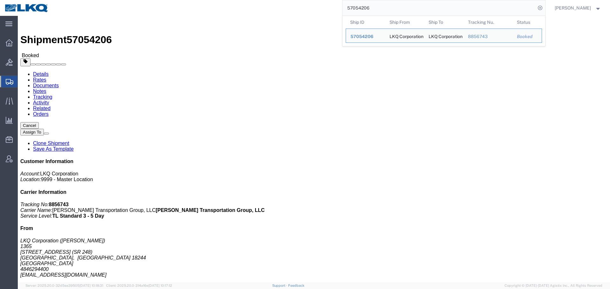
click at [369, 13] on input "57054206" at bounding box center [438, 7] width 193 height 15
paste input "6698911"
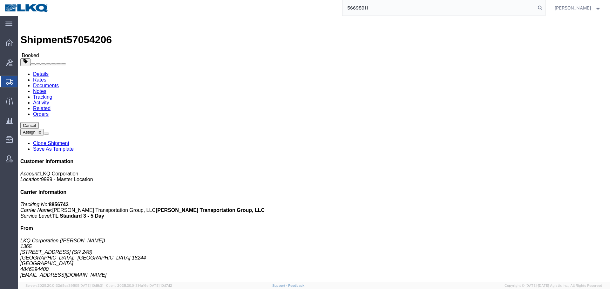
type input "56698911"
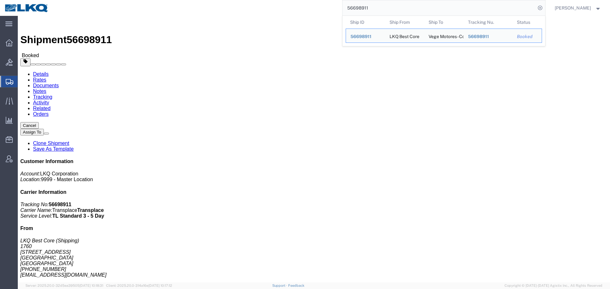
click div "Leg 1 - Truckload Vehicle 1: Standard Dry Van Number of trucks: 1"
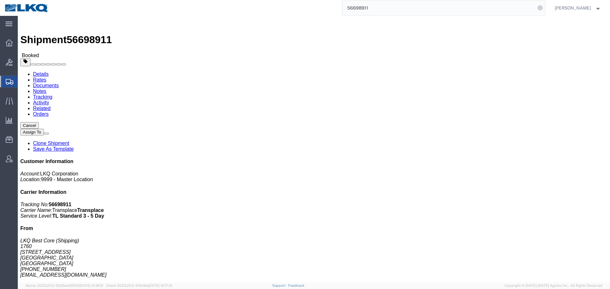
click div "Leg 1 - Truckload Vehicle 1: Standard Dry Van Number of trucks: 1"
click h4 "Routing & Vehicle Information"
click div "Leg 1 - Truckload Vehicle 1: Standard Dry Van Number of trucks: 1"
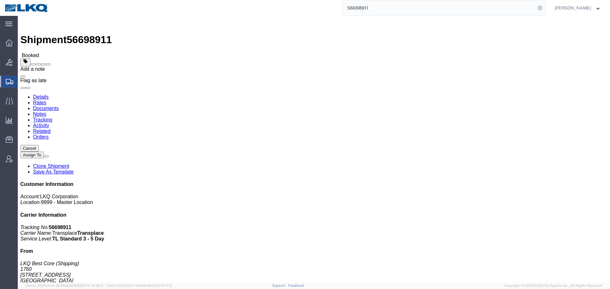
click span
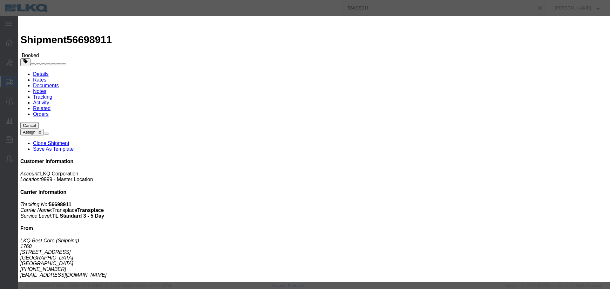
drag, startPoint x: 284, startPoint y: 34, endPoint x: 284, endPoint y: 39, distance: 5.1
click select "Select Excused Not Excused"
select select "NOT_EXCUSED"
click select "Select Excused Not Excused"
click select "Select Bad Carrier Data Carrier Admin Error Delay Accident Driver Error Lack of…"
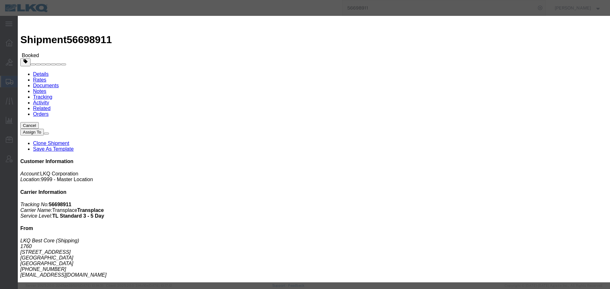
select select "DRIVER_ERROR"
click select "Select Bad Carrier Data Carrier Admin Error Delay Accident Driver Error Lack of…"
click textarea
type textarea "10/08 pickup"
click button "Save"
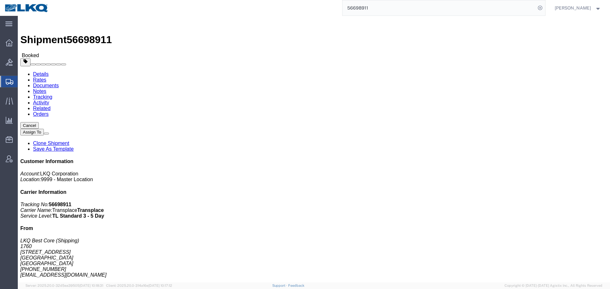
drag, startPoint x: 283, startPoint y: 109, endPoint x: 290, endPoint y: 100, distance: 10.9
click div "Ship From LKQ Best Core (Shipping) 1760 [STREET_ADDRESS] [PHONE_NUMBER] [EMAIL_…"
click at [378, 11] on input "56698911" at bounding box center [438, 7] width 193 height 15
drag, startPoint x: 47, startPoint y: 25, endPoint x: 7, endPoint y: 49, distance: 46.3
click link "Rates"
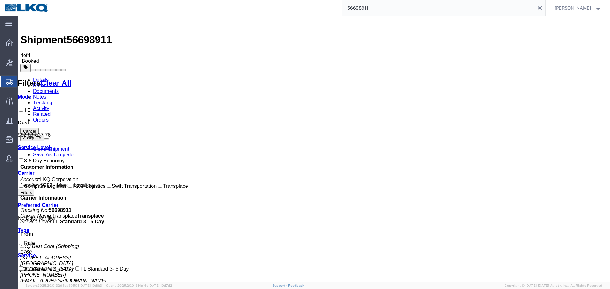
click at [47, 77] on link "Details" at bounding box center [41, 79] width 16 height 5
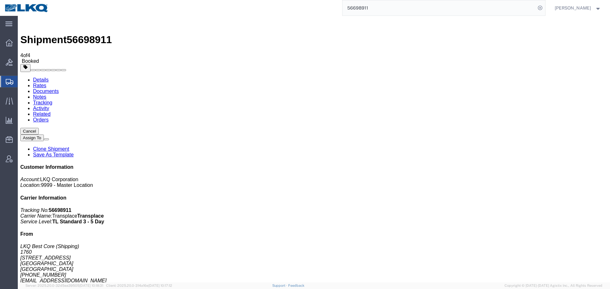
click span "button"
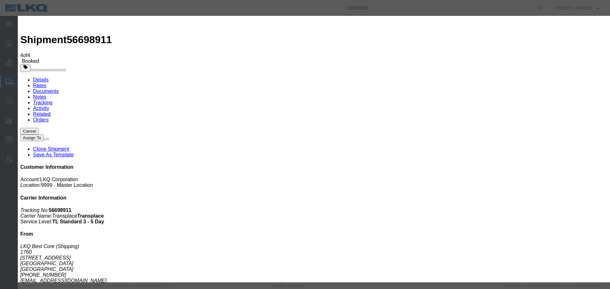
click div "[DATE] 8:15 AM"
click button "Apply"
click div "[DATE] 10:00 PM"
drag, startPoint x: 352, startPoint y: 172, endPoint x: 301, endPoint y: 189, distance: 53.3
click div "Edit Date and Time Pickup Date: Pickup Start Date Pickup Start Time Pickup Open…"
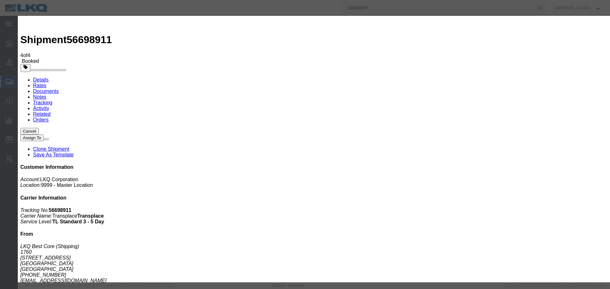
type input "10:00 AM"
click button "Apply"
click div
click div "Pickup Date: Pickup Start Date Pickup Start Time Pickup Open Date and Time [DAT…"
click div "Notify carrier of changes Cancel Save"
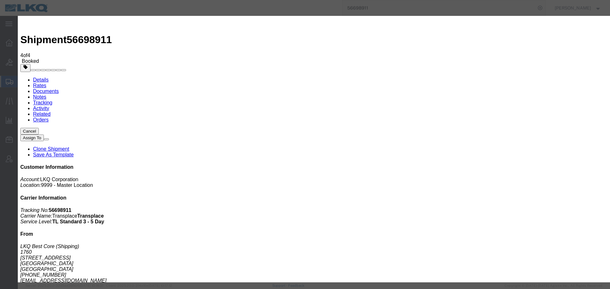
click button "Save"
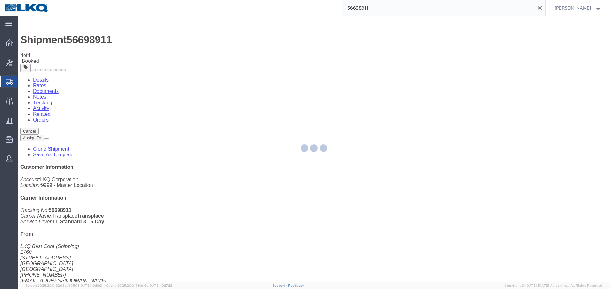
click at [406, 72] on div at bounding box center [314, 149] width 592 height 267
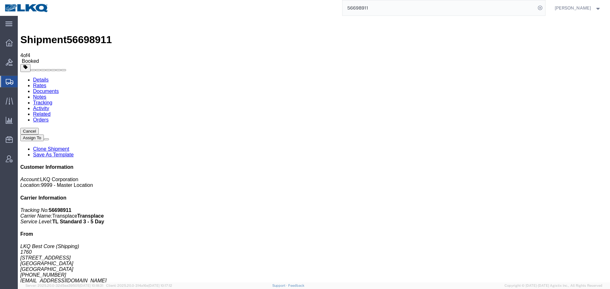
click button "Close"
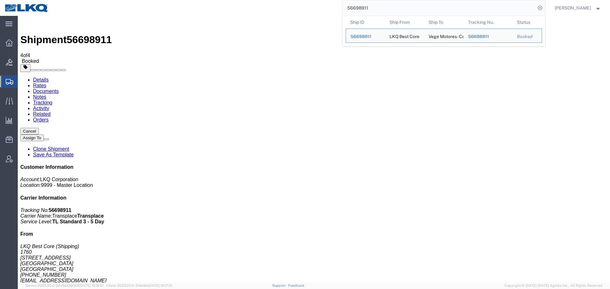
click at [380, 10] on input "56698911" at bounding box center [438, 7] width 193 height 15
paste input "7065640"
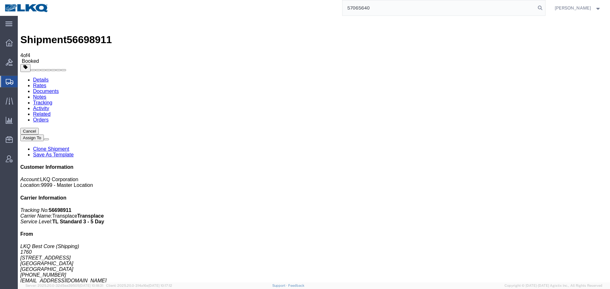
type input "57065640"
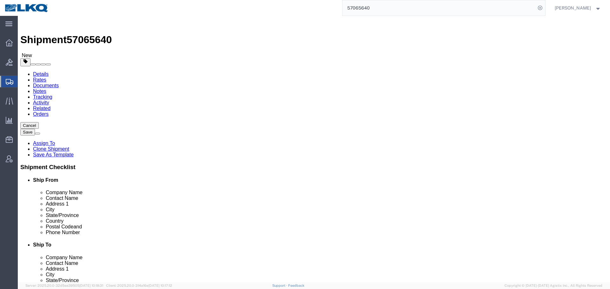
select select "28716"
select select "30704"
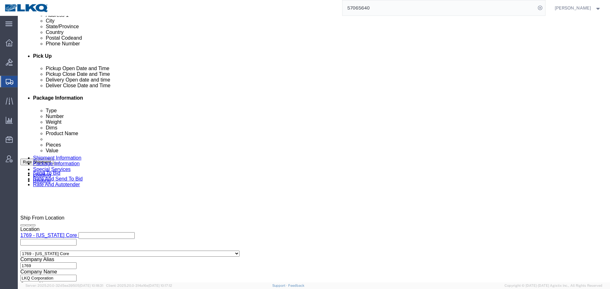
scroll to position [338, 0]
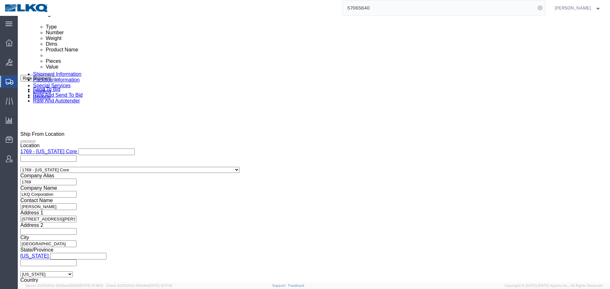
click div
click button "Apply"
click div "[DATE] 9:00 AM"
click button "Apply"
click div "[DATE] 10:00 AM"
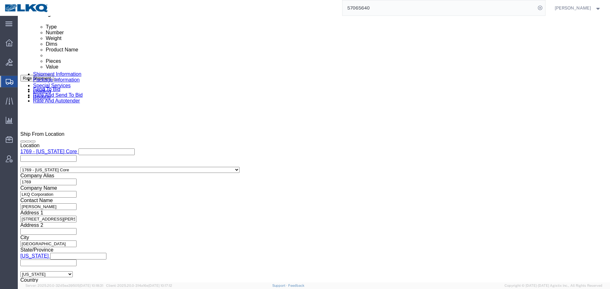
click button "Apply"
click button "Save"
click button "Rate Shipment"
